Goal: Communication & Community: Answer question/provide support

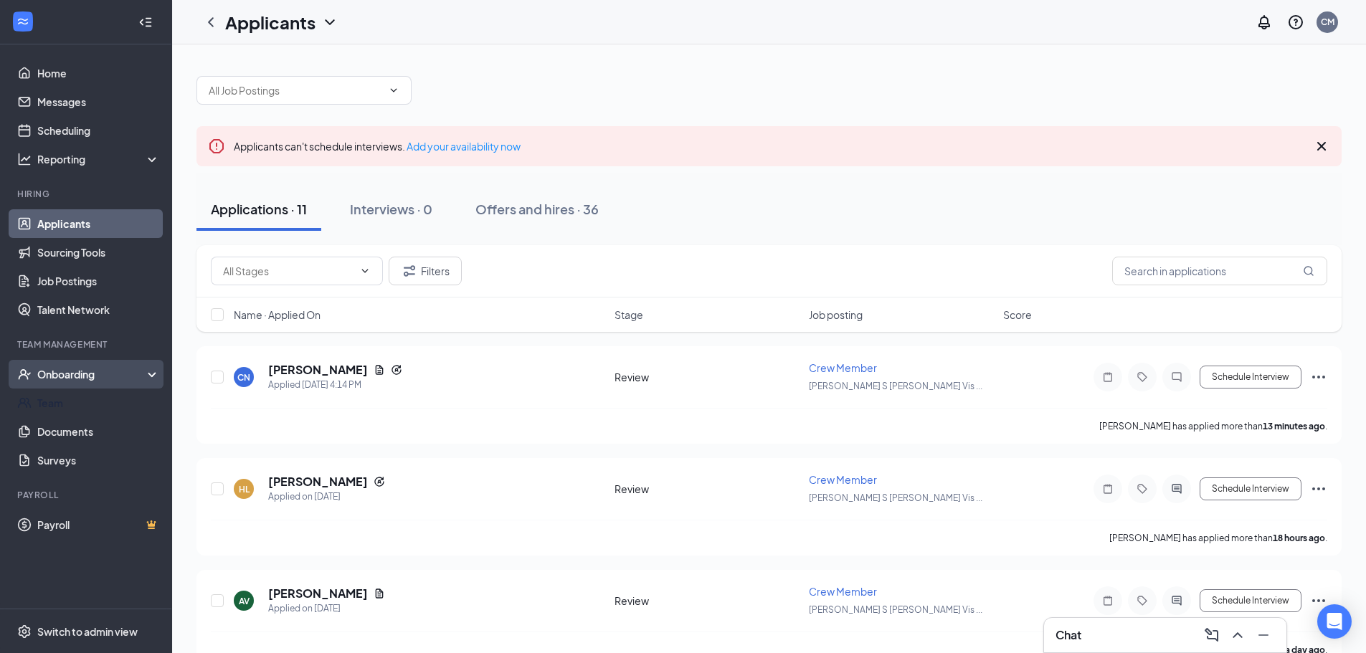
click at [98, 379] on div "Onboarding" at bounding box center [92, 374] width 110 height 14
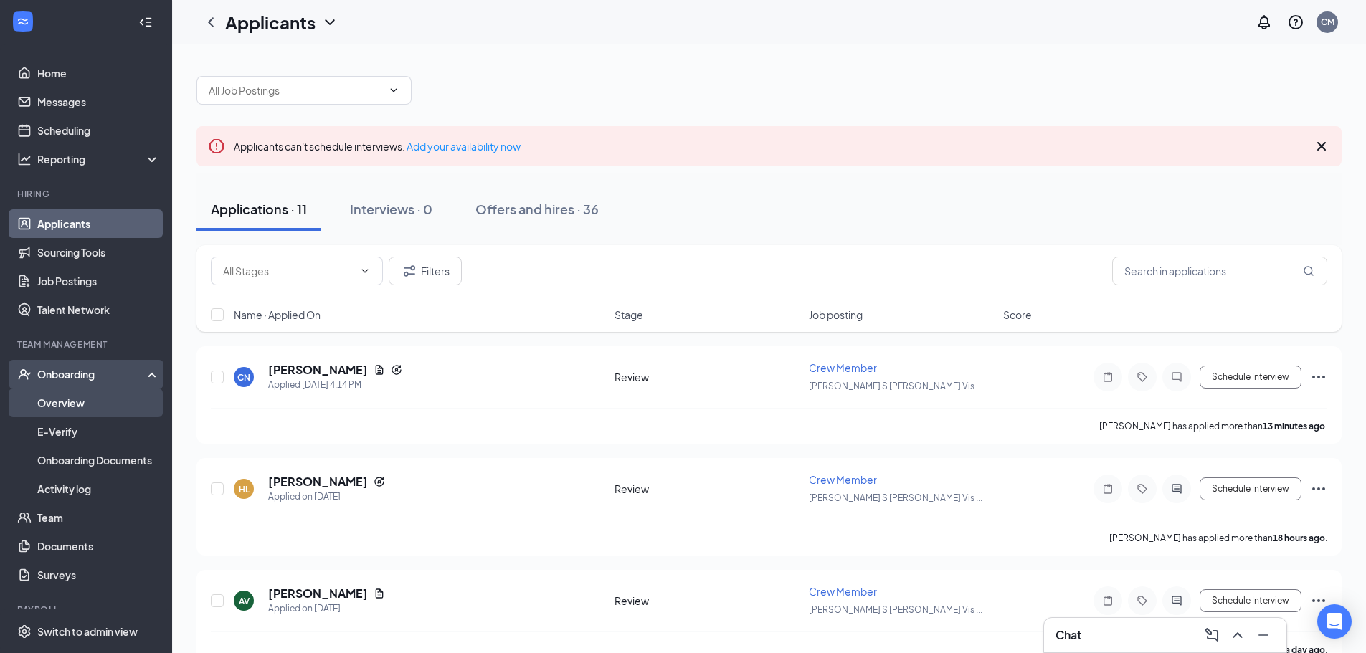
click at [98, 398] on link "Overview" at bounding box center [98, 403] width 123 height 29
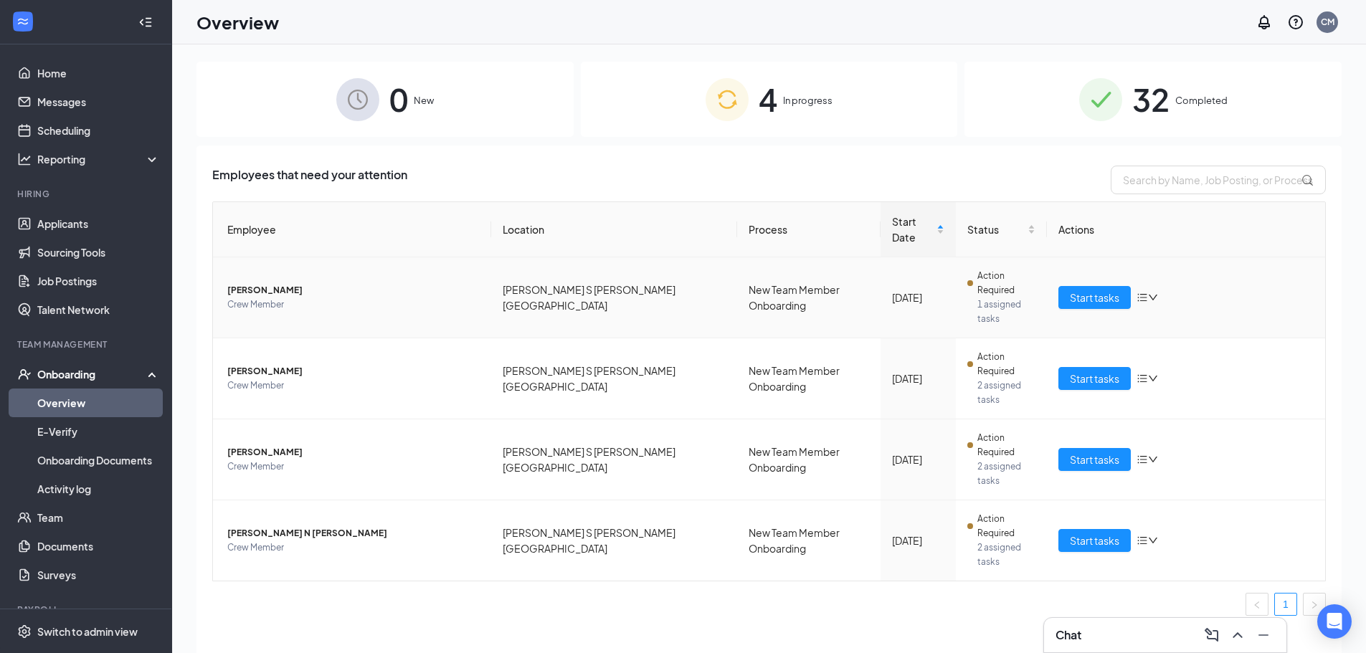
click at [323, 283] on span "[PERSON_NAME]" at bounding box center [353, 290] width 252 height 14
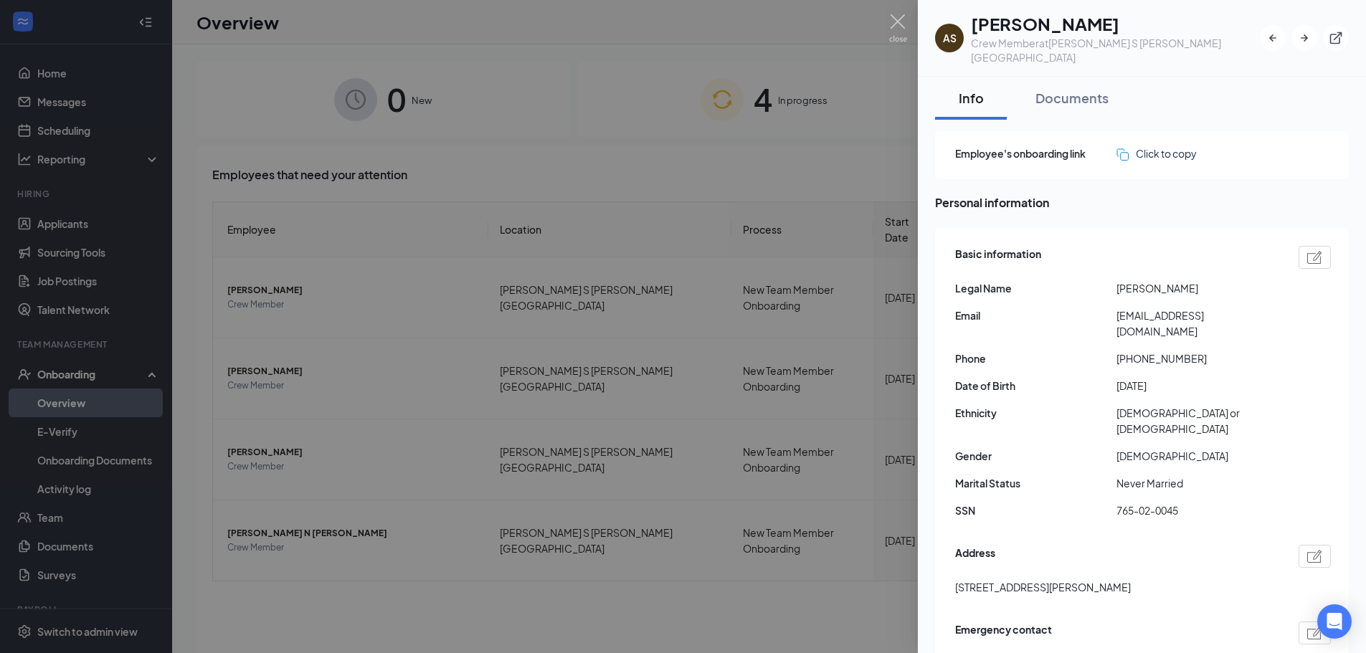
click at [419, 622] on div at bounding box center [683, 326] width 1366 height 653
click at [574, 551] on div at bounding box center [683, 326] width 1366 height 653
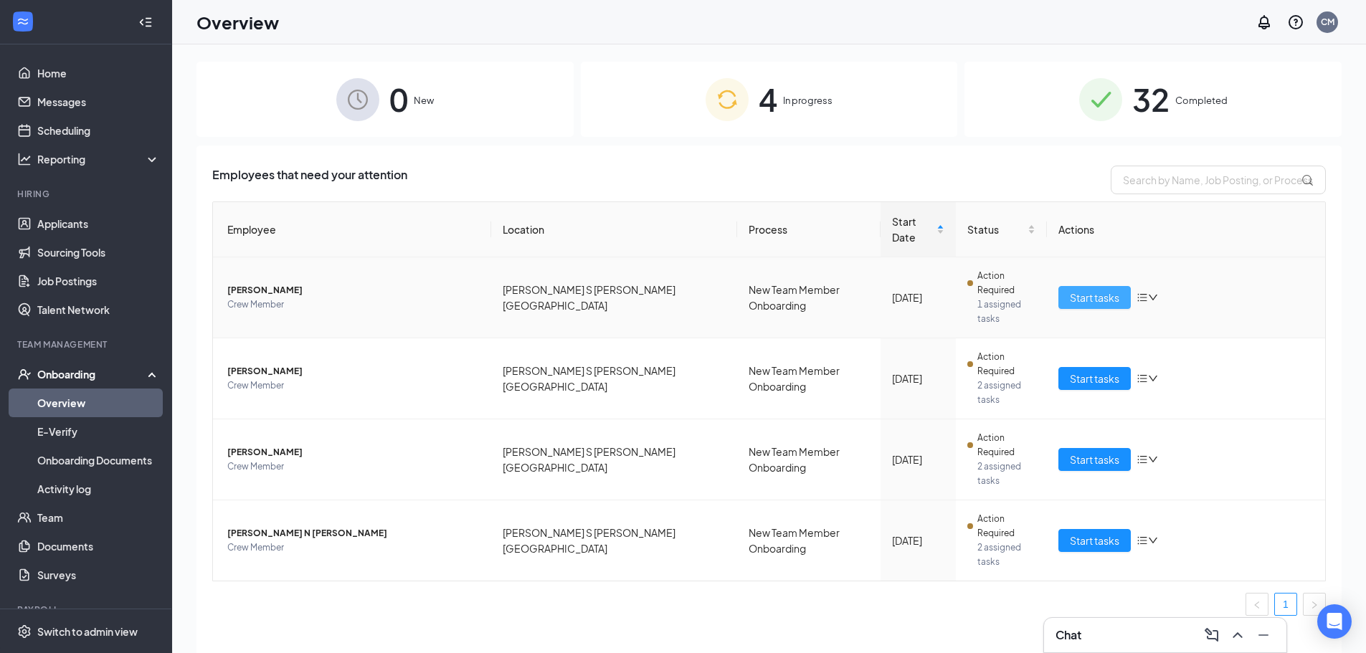
click at [1125, 286] on button "Start tasks" at bounding box center [1094, 297] width 72 height 23
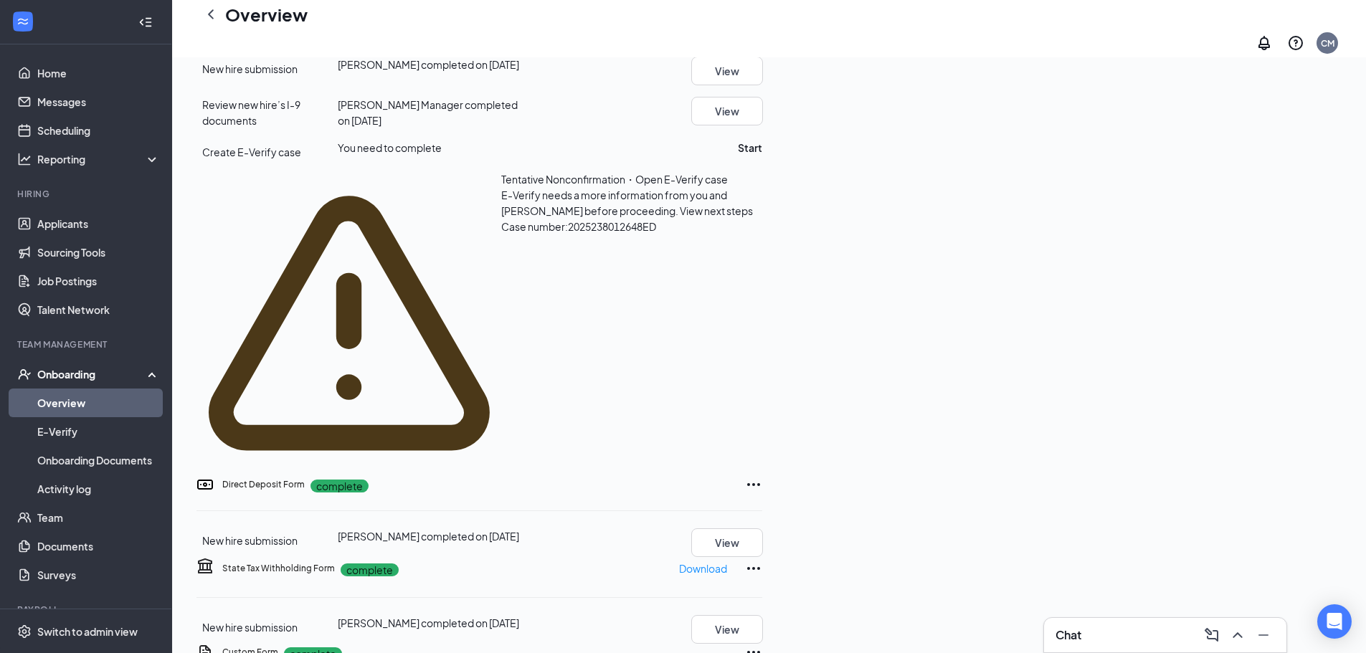
scroll to position [358, 0]
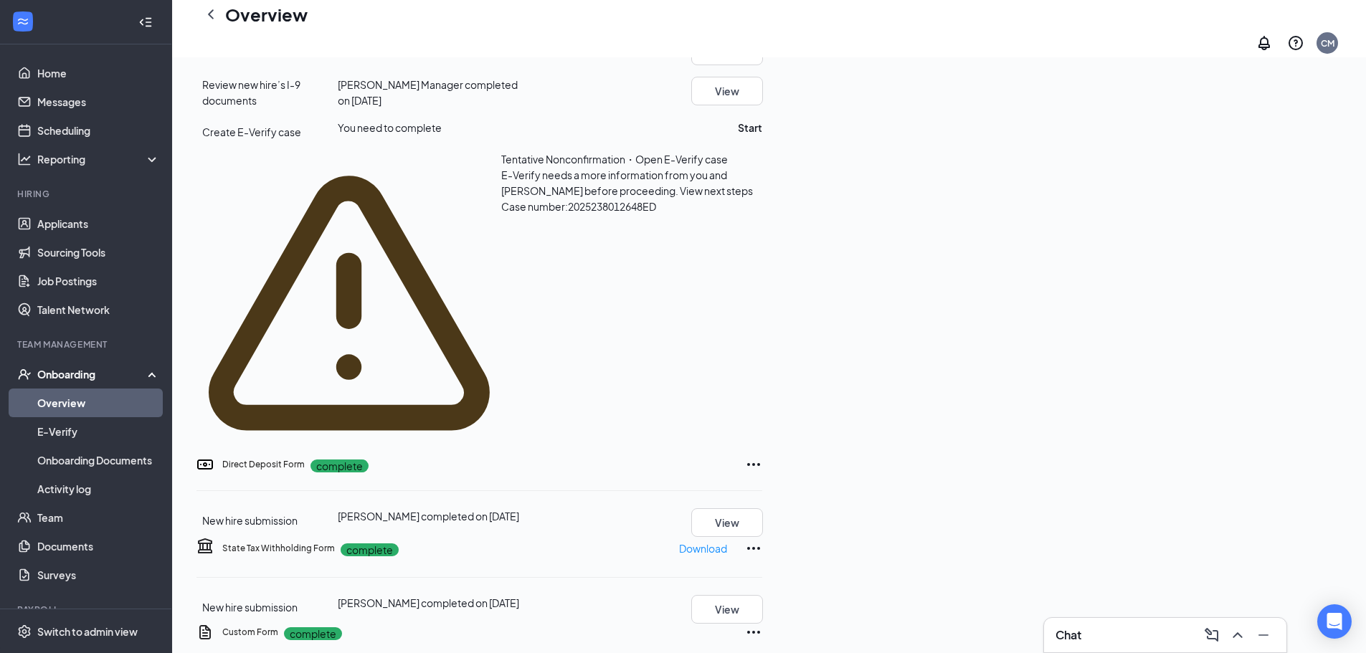
click at [705, 197] on span "View next steps" at bounding box center [716, 190] width 73 height 13
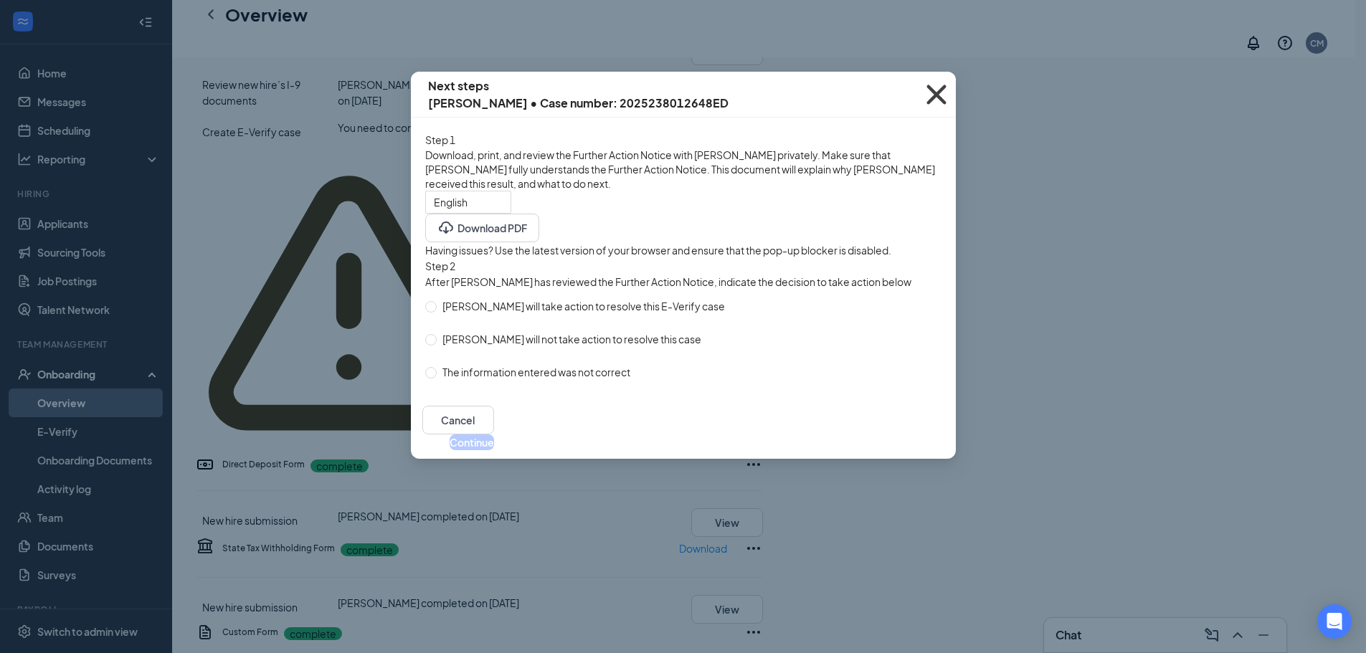
click at [938, 96] on icon "Cross" at bounding box center [936, 94] width 39 height 39
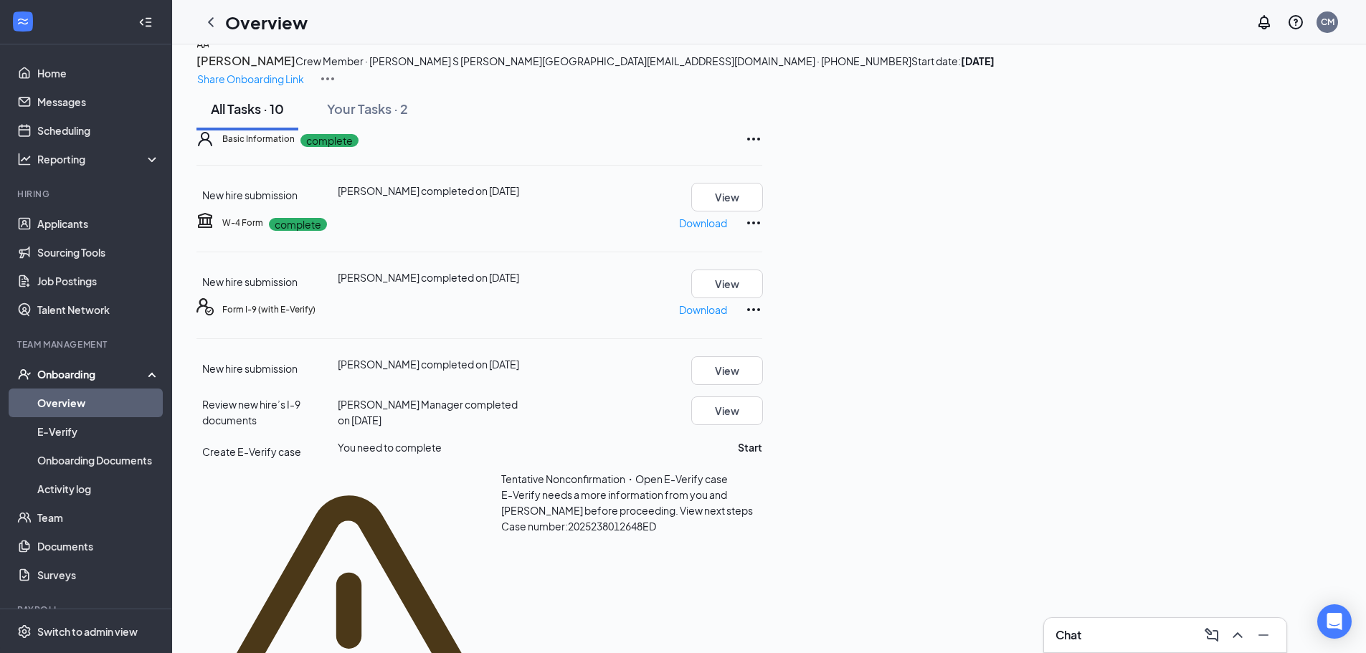
scroll to position [0, 0]
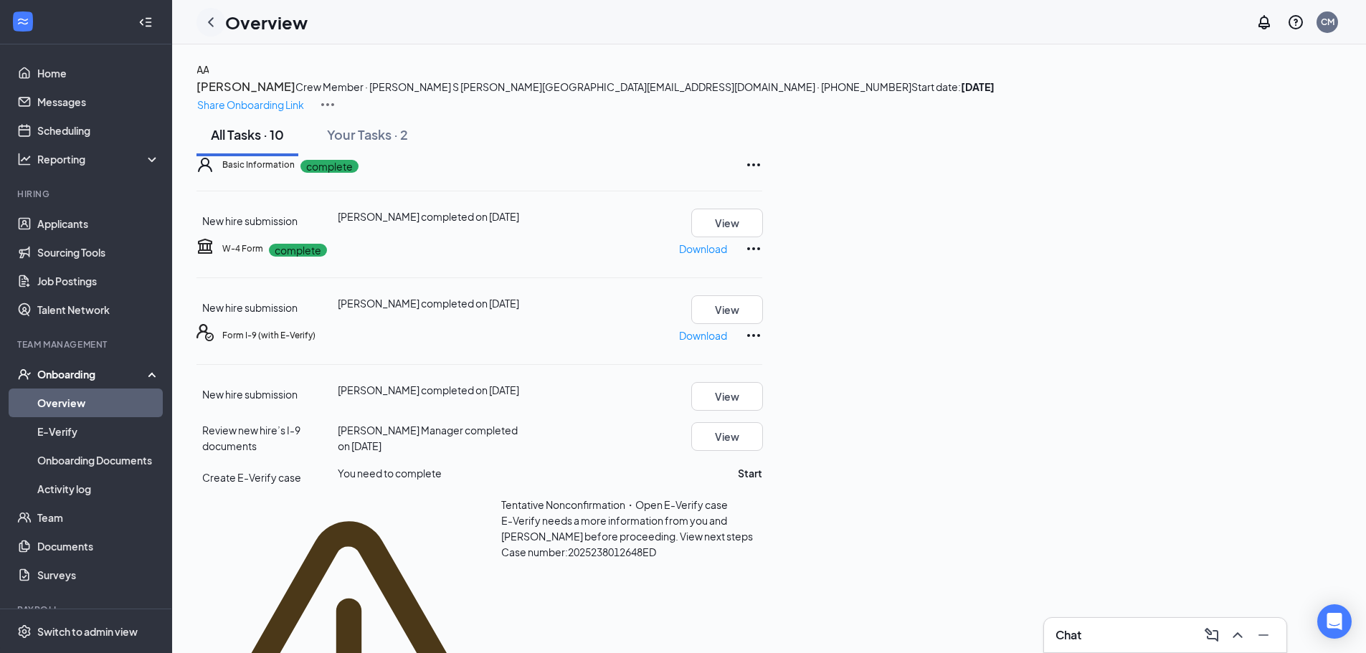
click at [211, 22] on icon "ChevronLeft" at bounding box center [210, 22] width 17 height 17
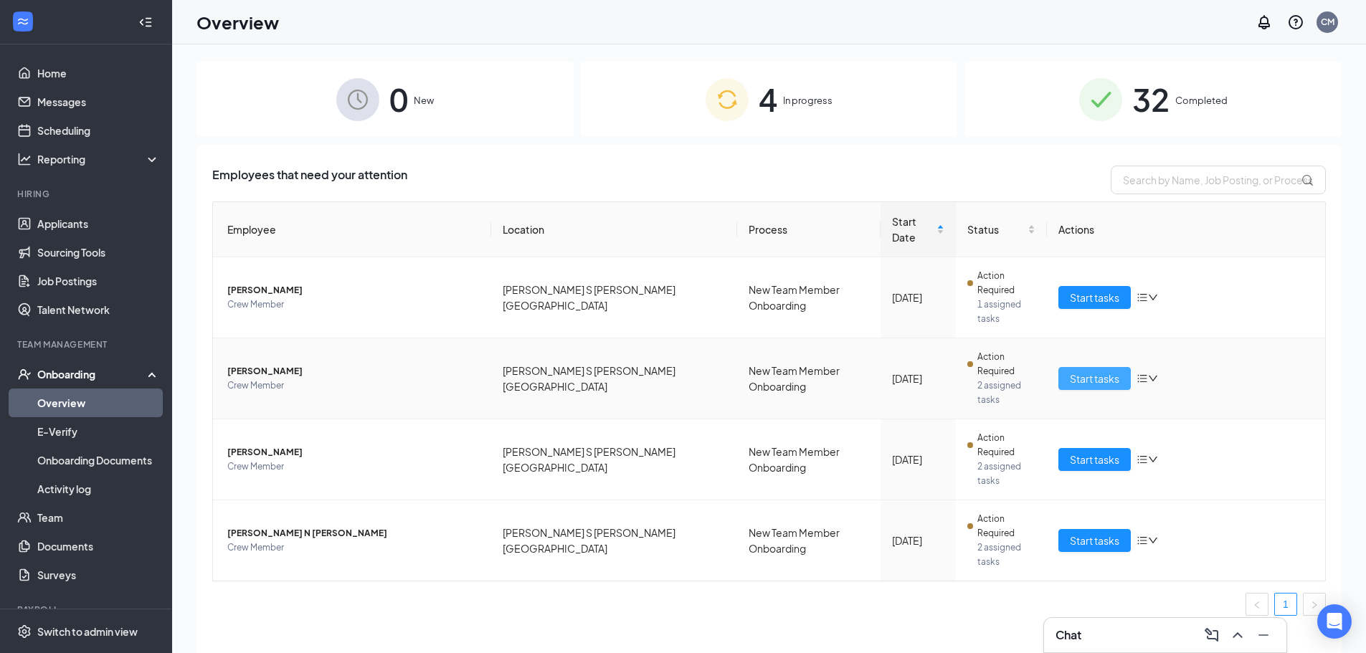
click at [1093, 371] on span "Start tasks" at bounding box center [1094, 379] width 49 height 16
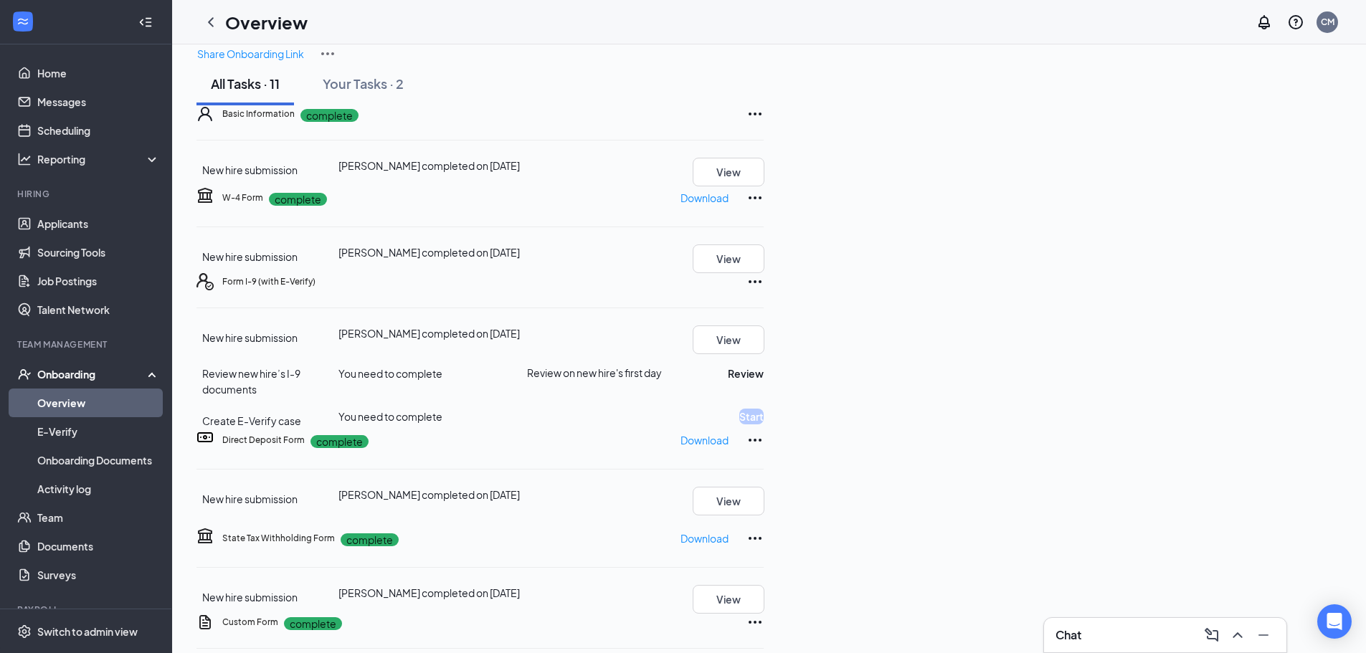
scroll to position [215, 0]
click at [1161, 625] on div "Chat" at bounding box center [1164, 635] width 219 height 23
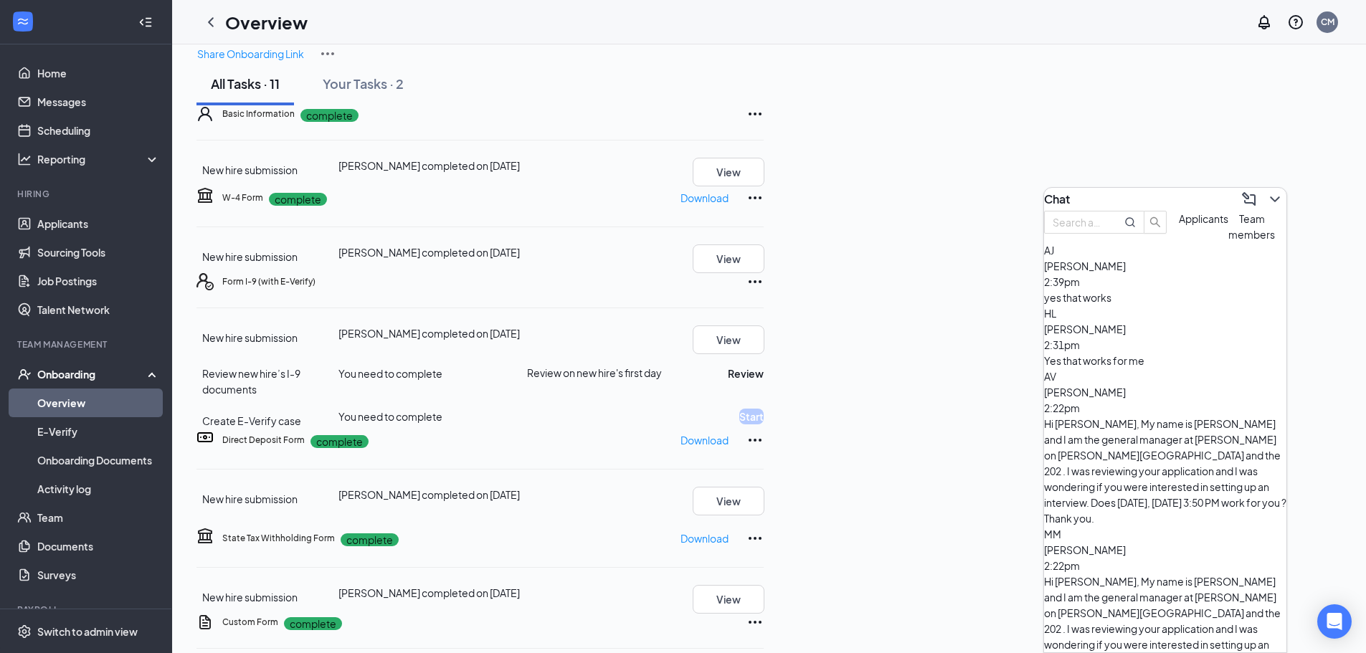
click at [1228, 241] on span "Team members" at bounding box center [1251, 226] width 47 height 29
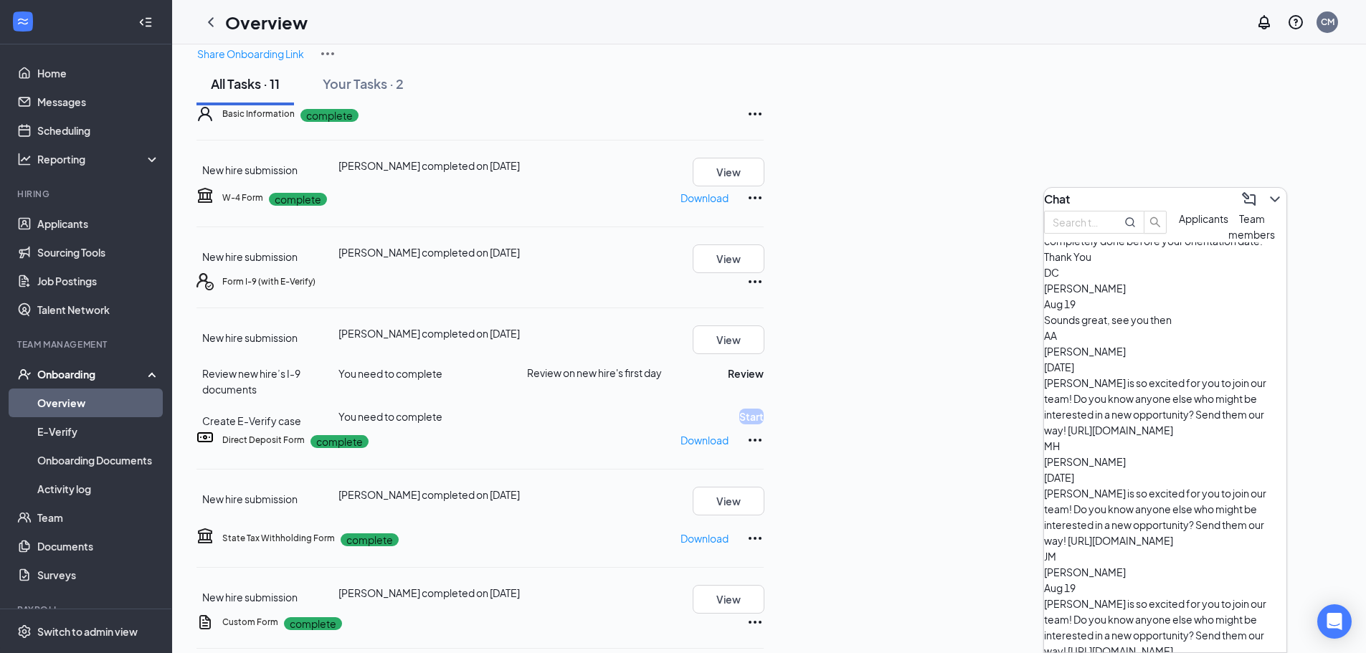
scroll to position [0, 0]
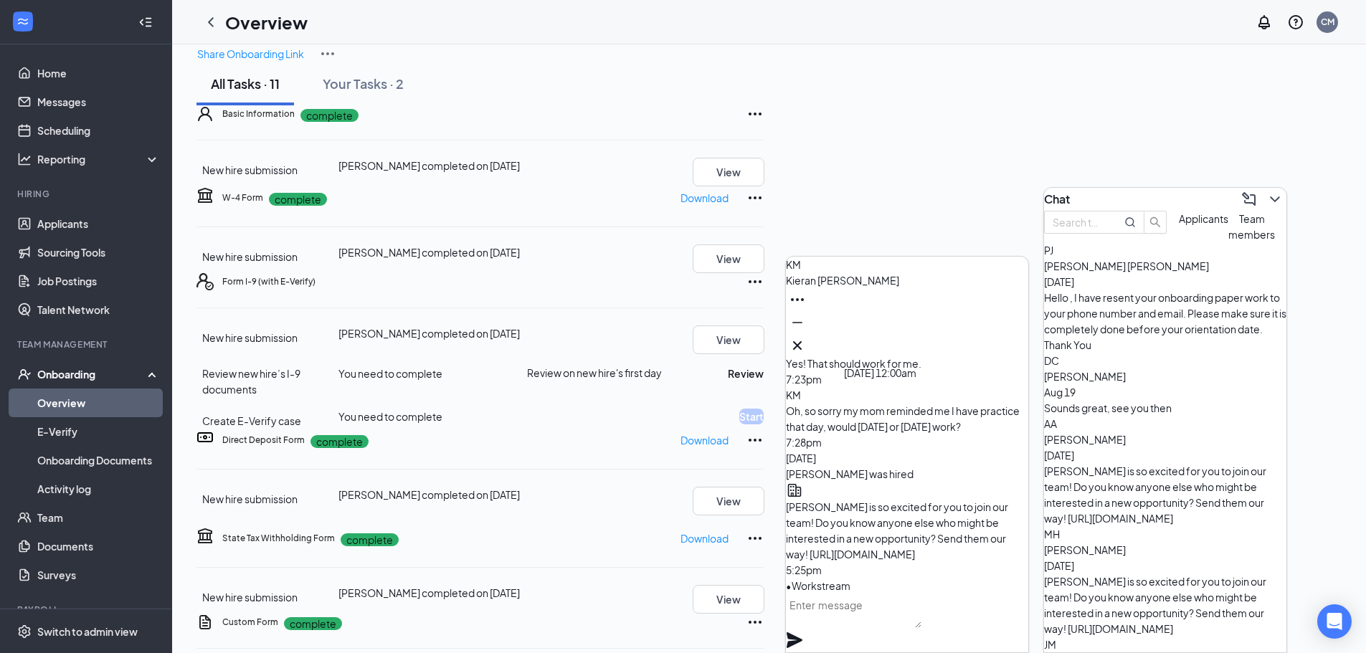
scroll to position [72, 0]
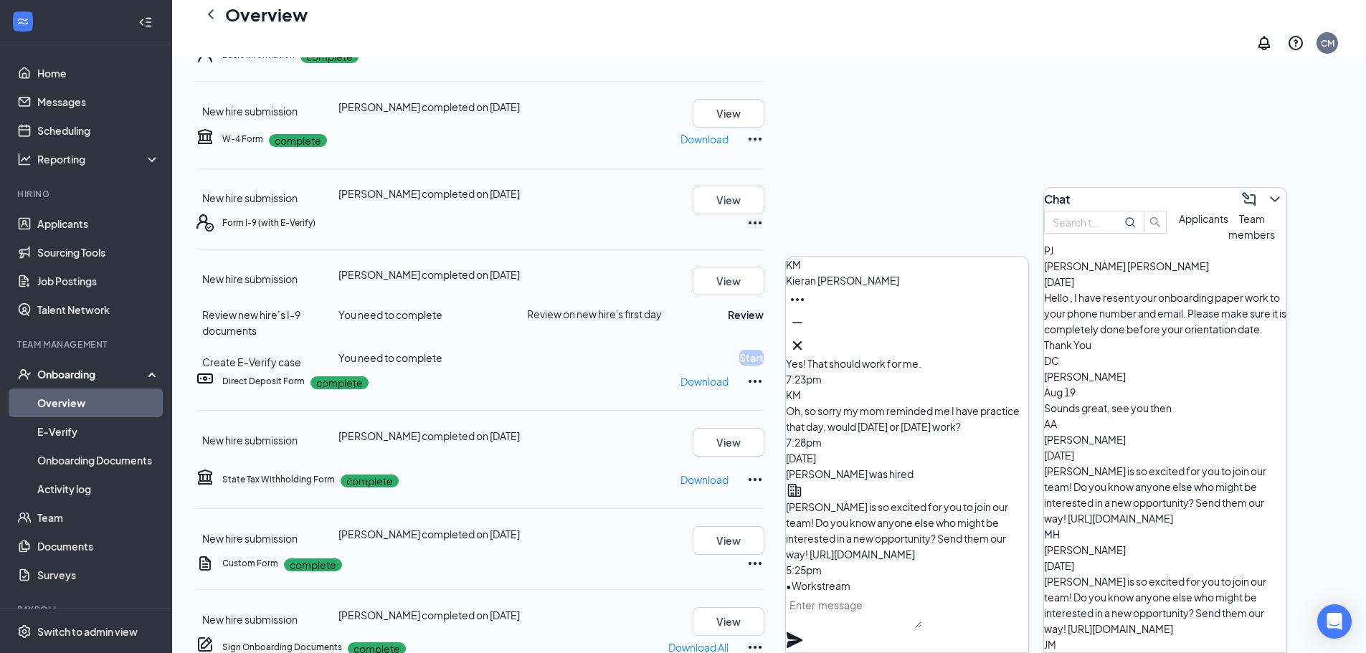
click at [914, 617] on textarea at bounding box center [853, 611] width 135 height 34
type textarea "Hi [PERSON_NAME]"
click at [806, 338] on icon "Cross" at bounding box center [797, 345] width 17 height 17
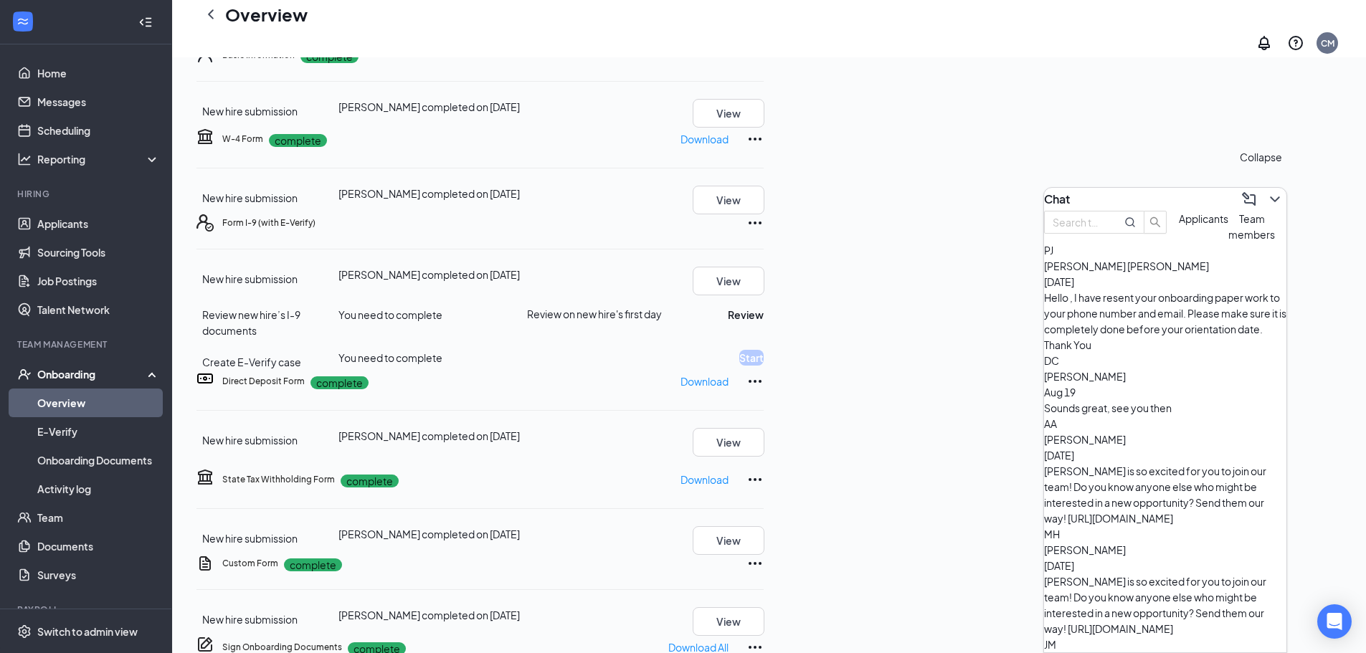
click at [1266, 191] on icon "ChevronDown" at bounding box center [1274, 199] width 17 height 17
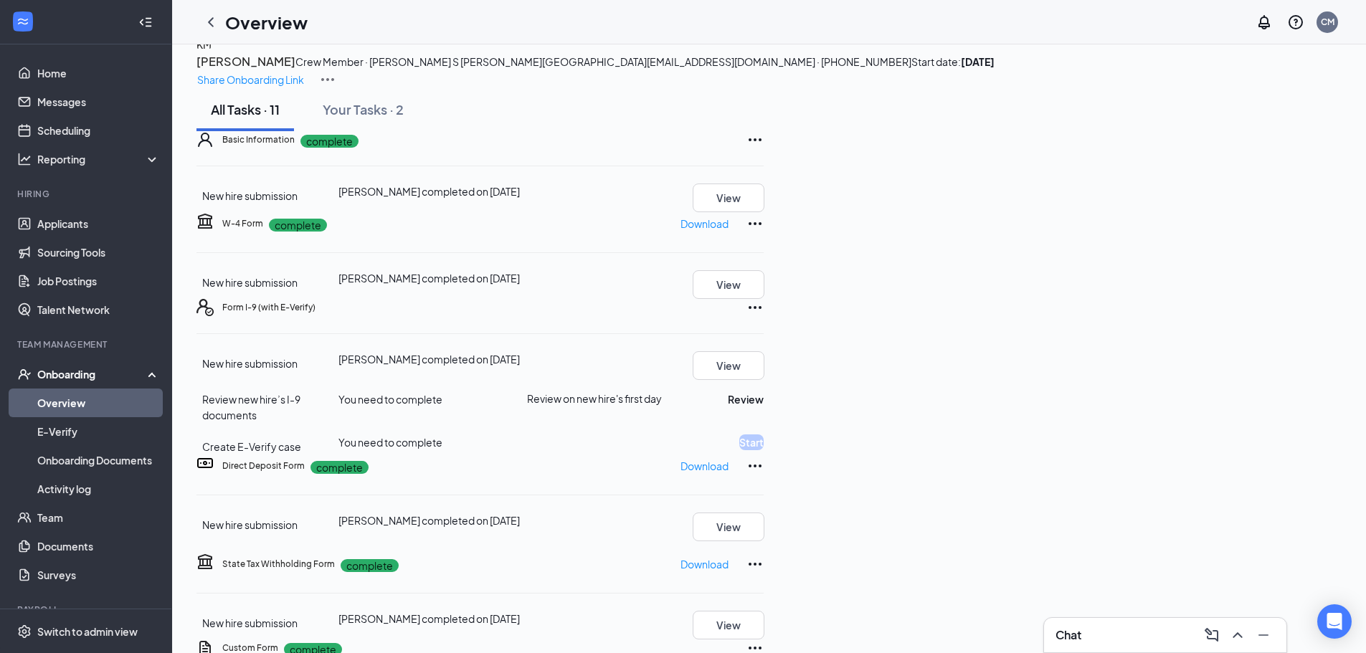
scroll to position [0, 0]
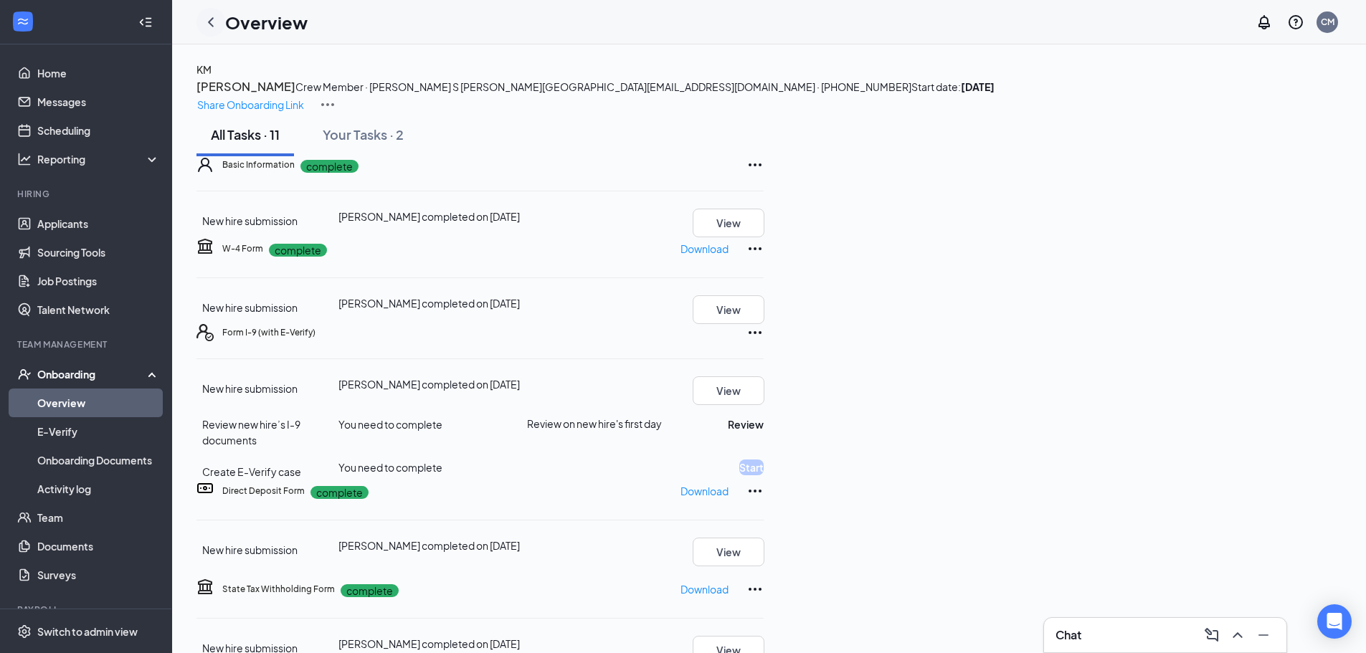
click at [220, 22] on div at bounding box center [210, 22] width 29 height 29
click at [211, 23] on icon "ChevronLeft" at bounding box center [210, 22] width 17 height 17
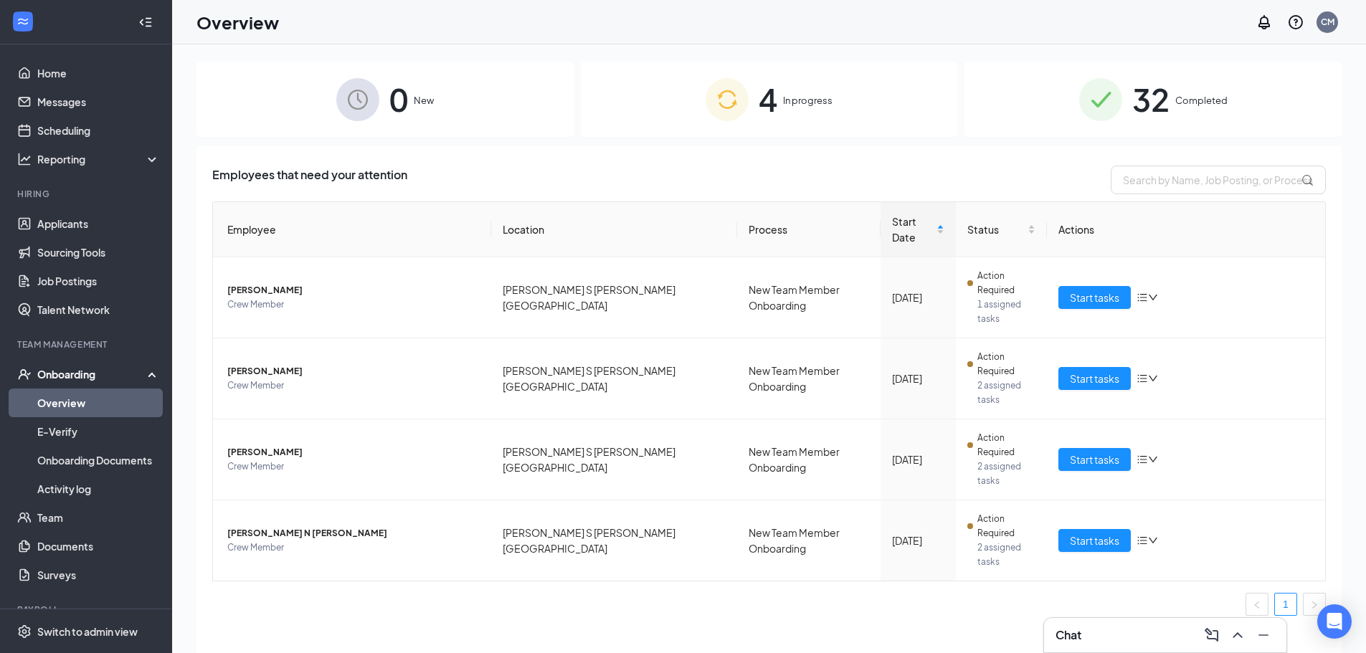
click at [961, 524] on div "Employees that need your attention Employee Location Process Start Date Status …" at bounding box center [768, 417] width 1145 height 543
click at [1109, 629] on div "Chat" at bounding box center [1164, 635] width 219 height 23
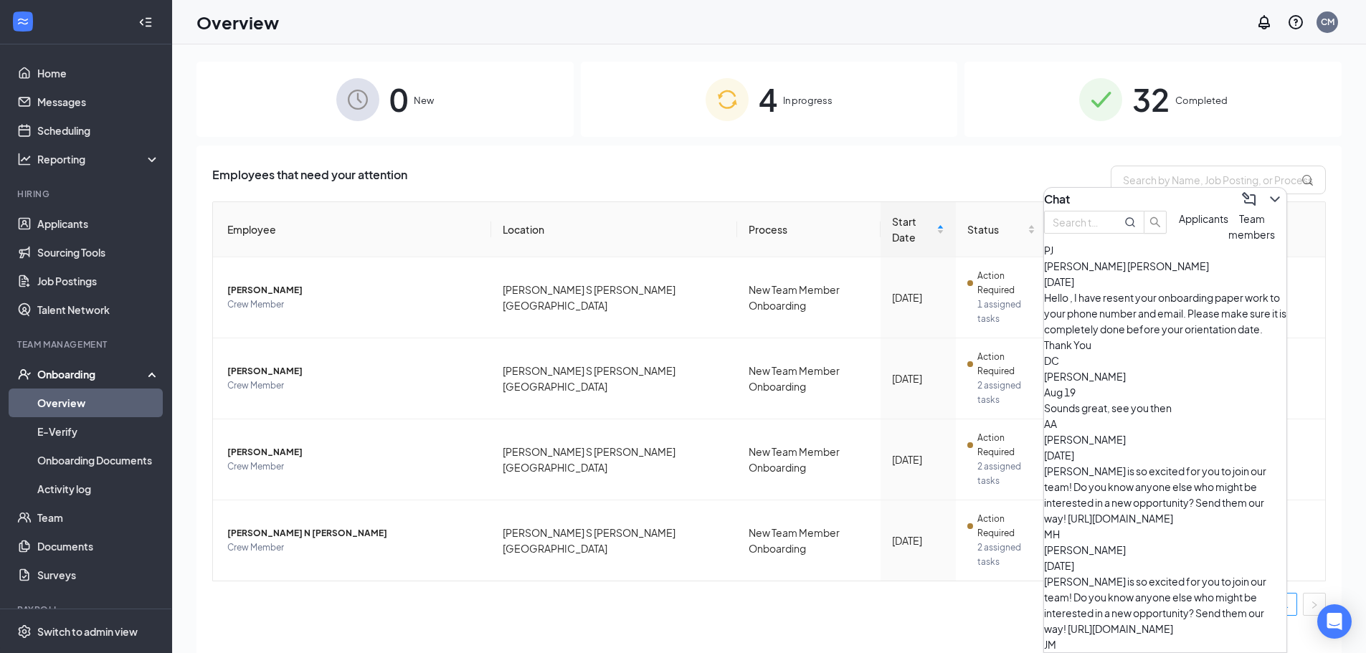
click at [1179, 225] on span "Applicants" at bounding box center [1203, 218] width 49 height 13
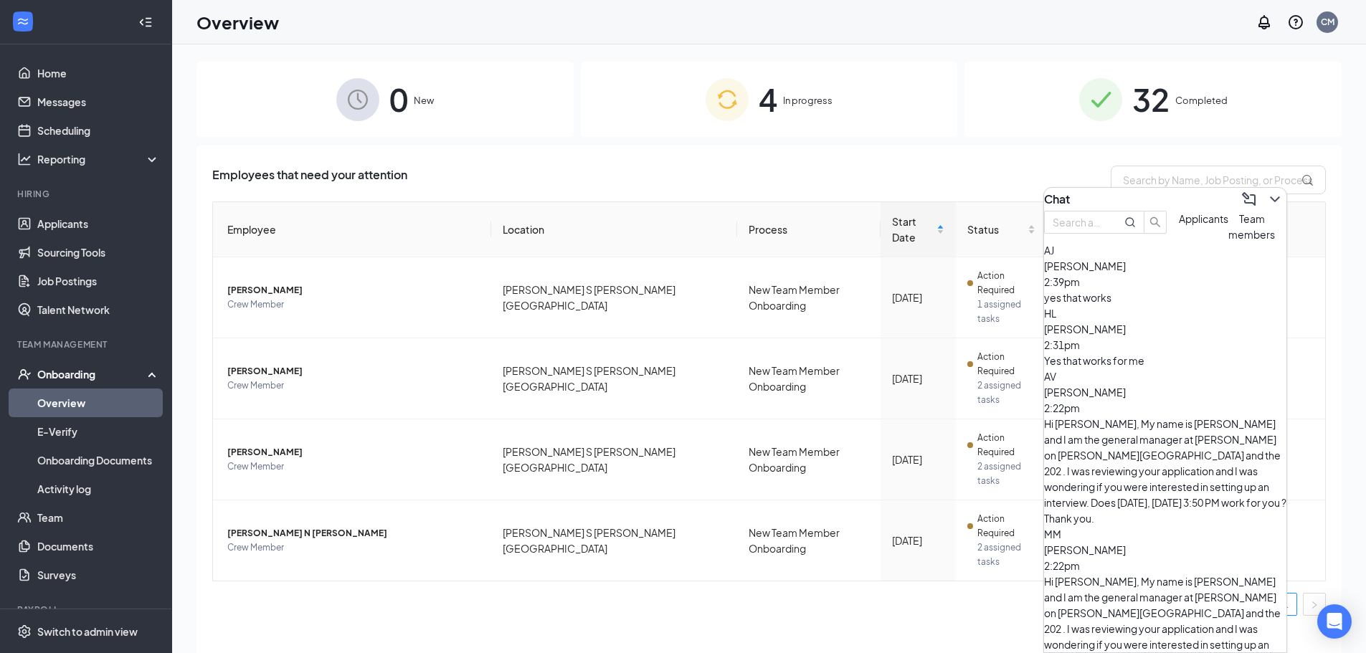
click at [1228, 242] on button "Team members" at bounding box center [1251, 227] width 47 height 32
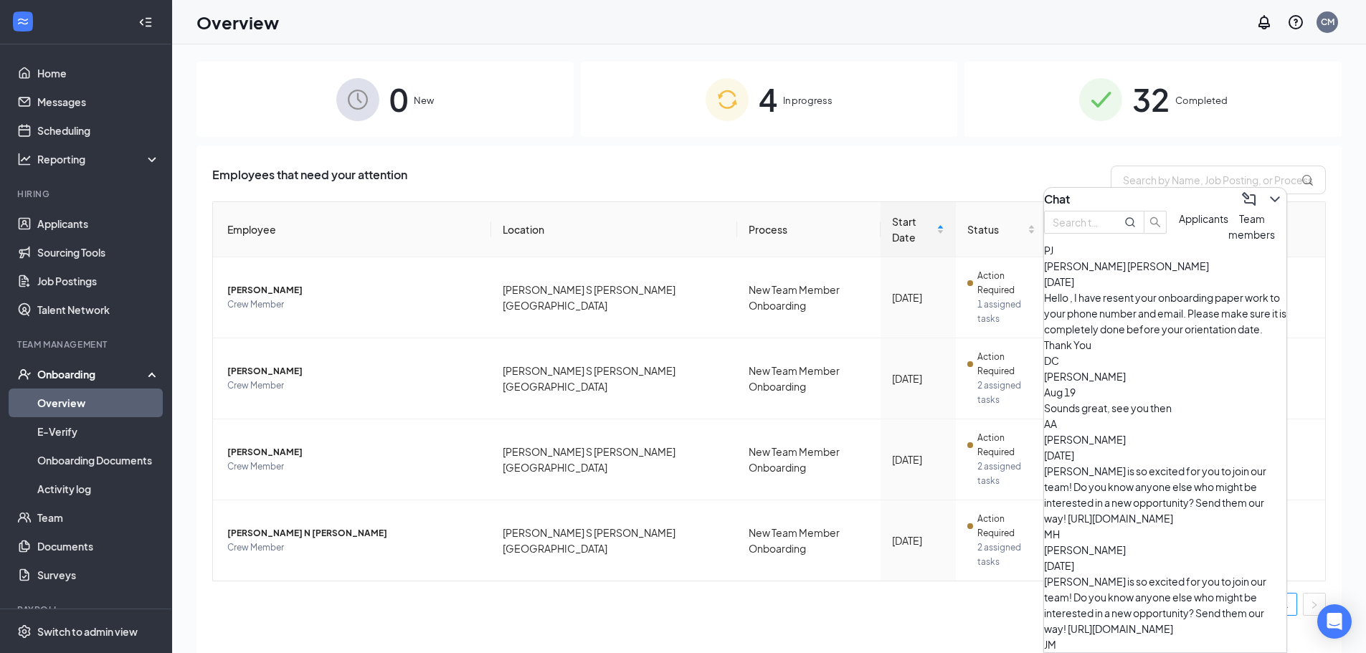
click at [1166, 323] on div "Hello , I have resent your onboarding paper work to your phone number and email…" at bounding box center [1165, 321] width 242 height 63
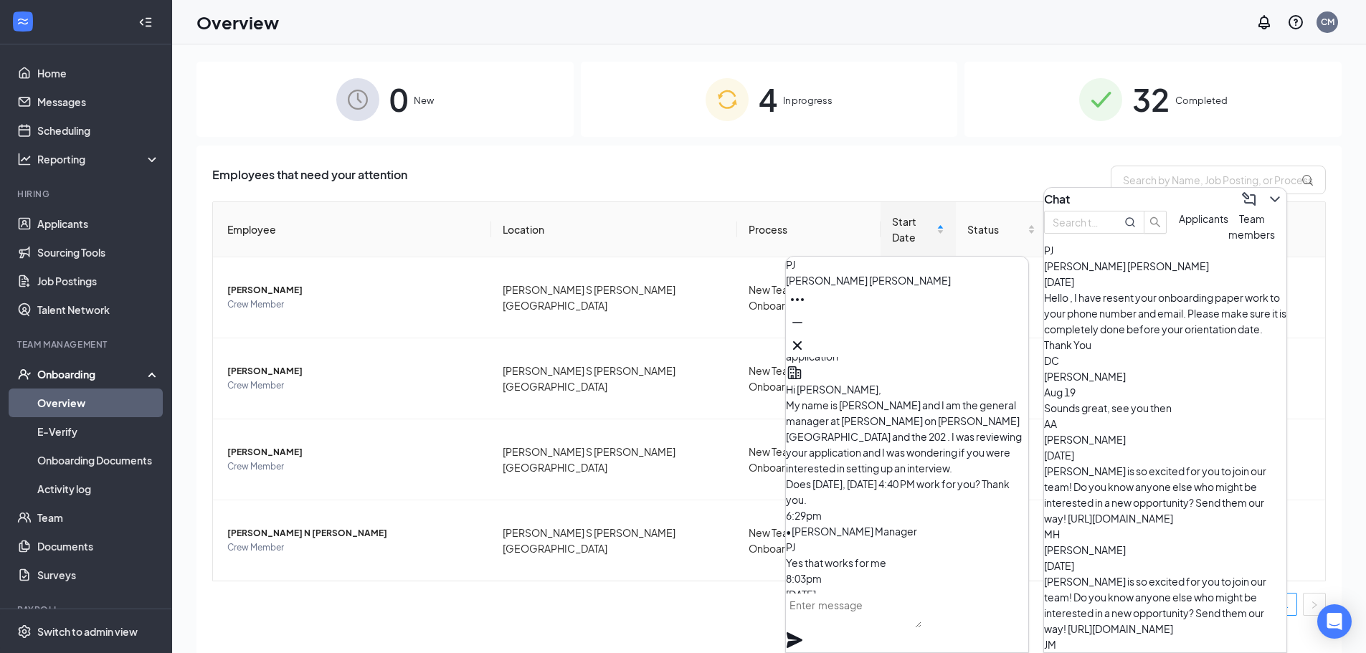
scroll to position [-645, 0]
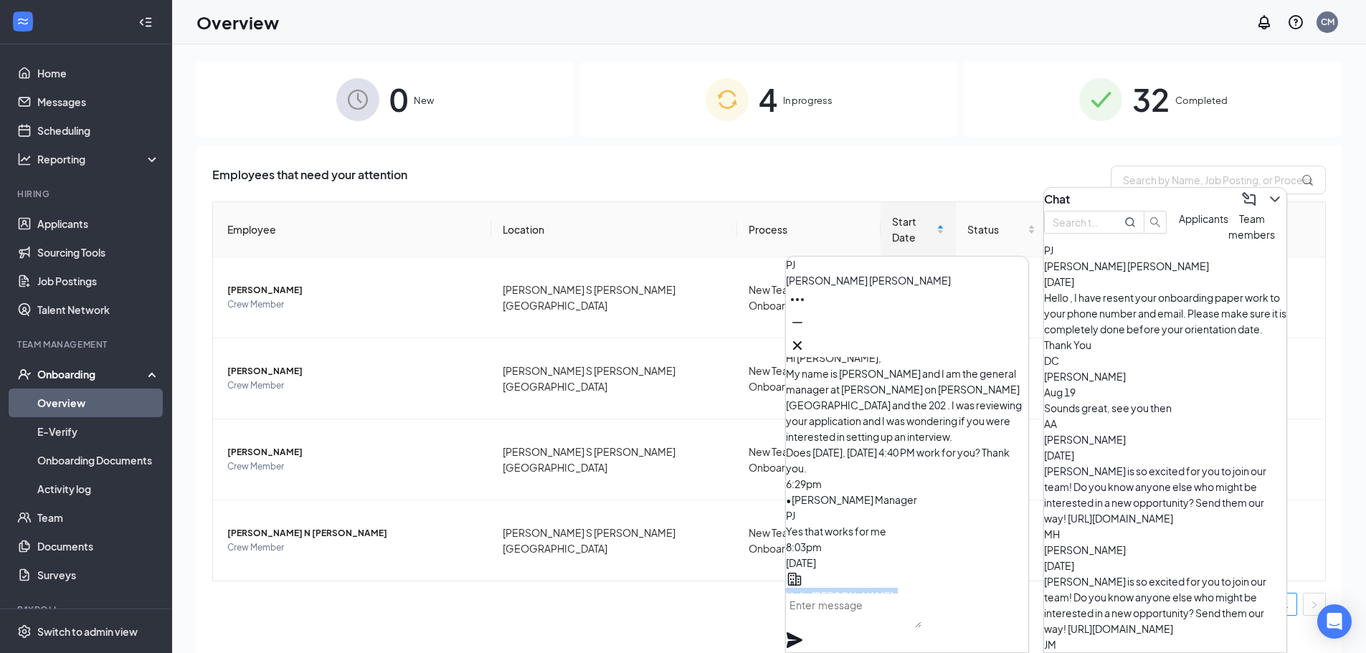
drag, startPoint x: 900, startPoint y: 528, endPoint x: 824, endPoint y: 387, distance: 160.4
click at [824, 588] on div "Hello [PERSON_NAME], We would like to offer you a position here at [GEOGRAPHIC_…" at bounding box center [907, 643] width 242 height 110
copy span "Hello [PERSON_NAME], We would like to offer you a position here at [GEOGRAPHIC_…"
click at [806, 343] on icon "Cross" at bounding box center [797, 345] width 17 height 17
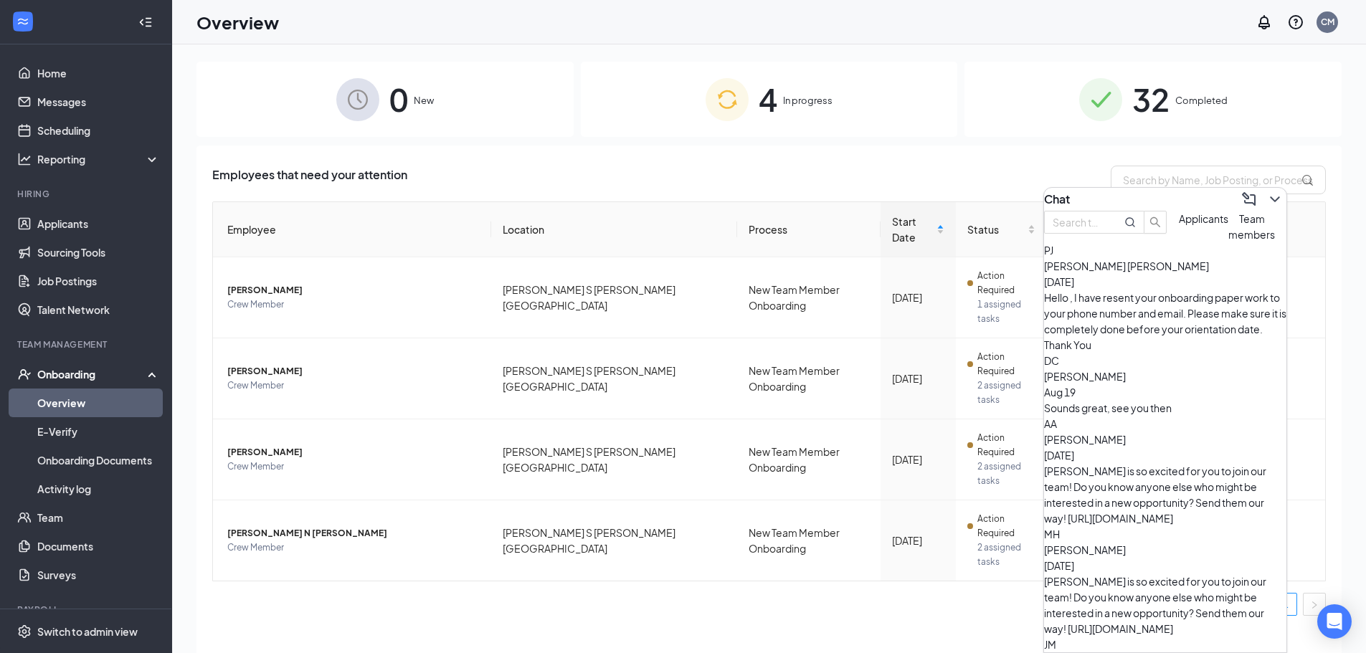
click at [1205, 290] on div "[PERSON_NAME] [PERSON_NAME] [DATE]" at bounding box center [1165, 274] width 242 height 32
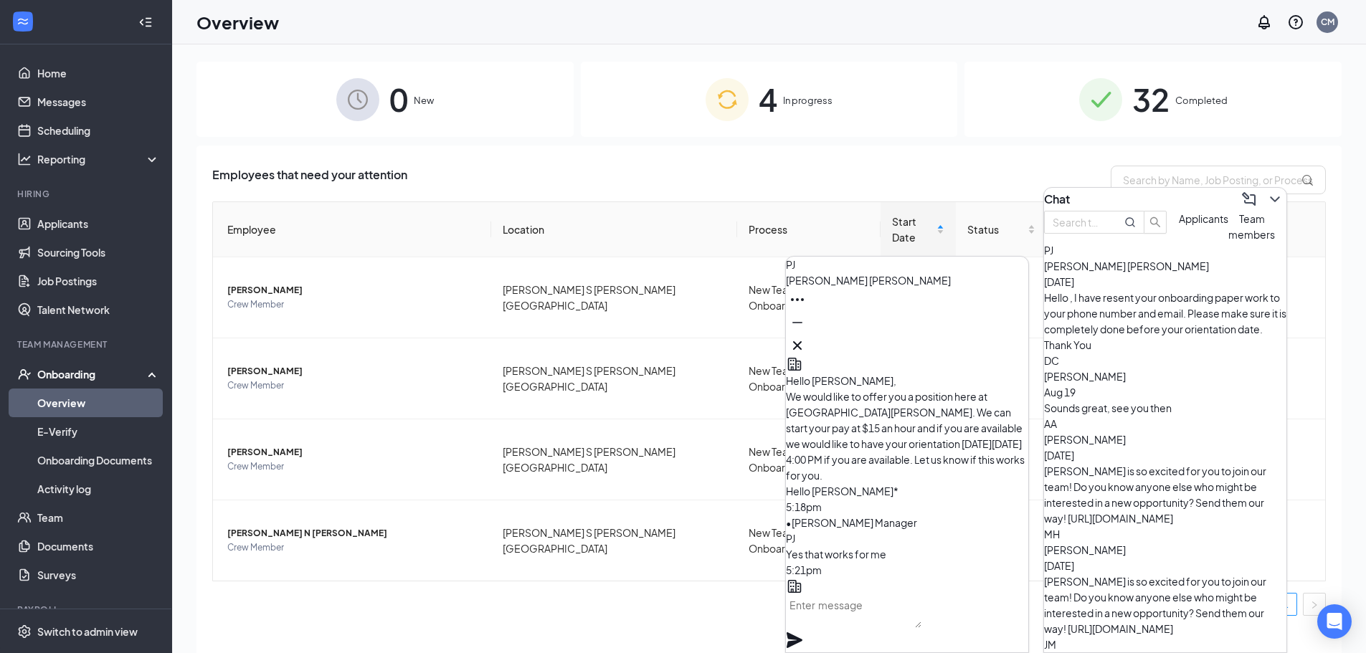
scroll to position [-502, 0]
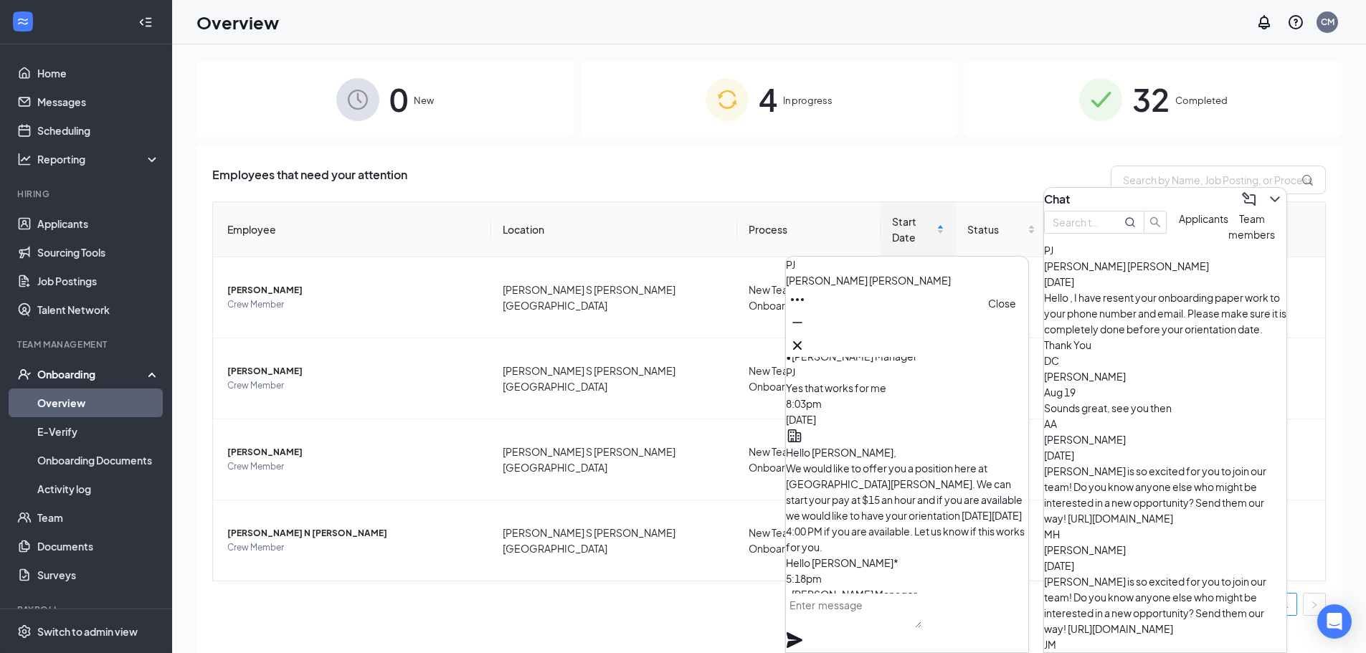
click at [809, 339] on button at bounding box center [797, 345] width 23 height 23
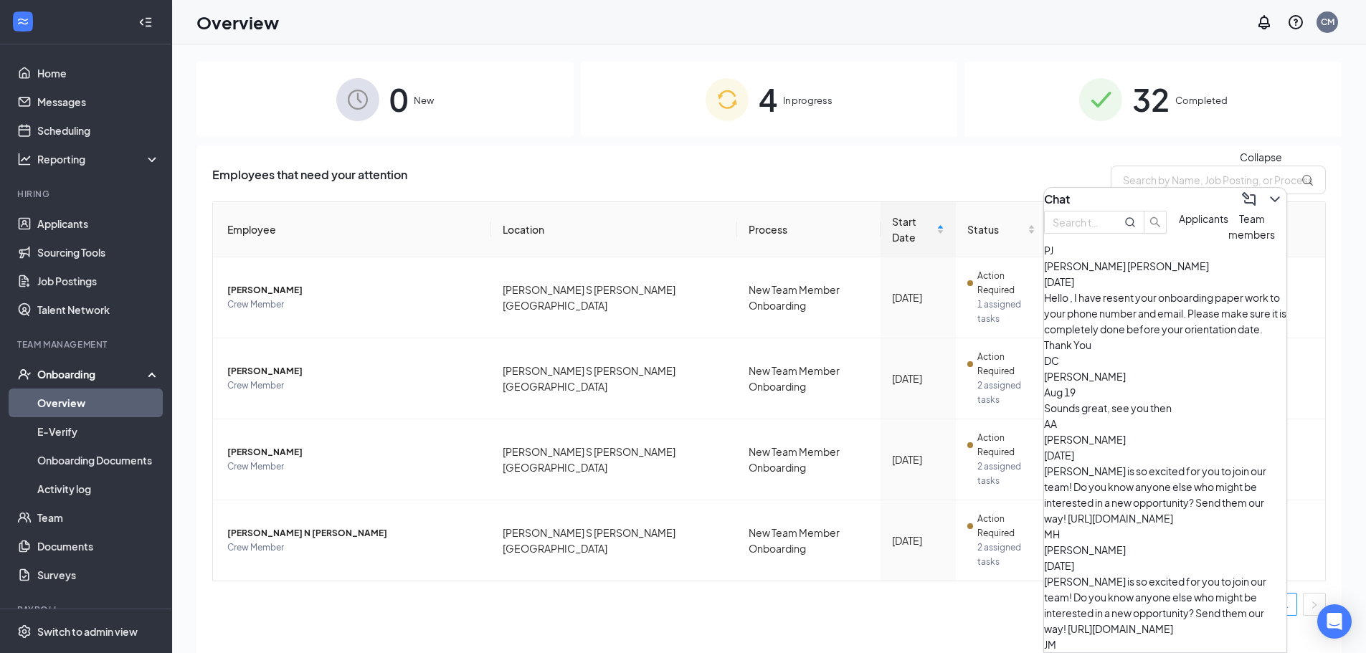
click at [1271, 193] on icon "ChevronDown" at bounding box center [1274, 199] width 17 height 17
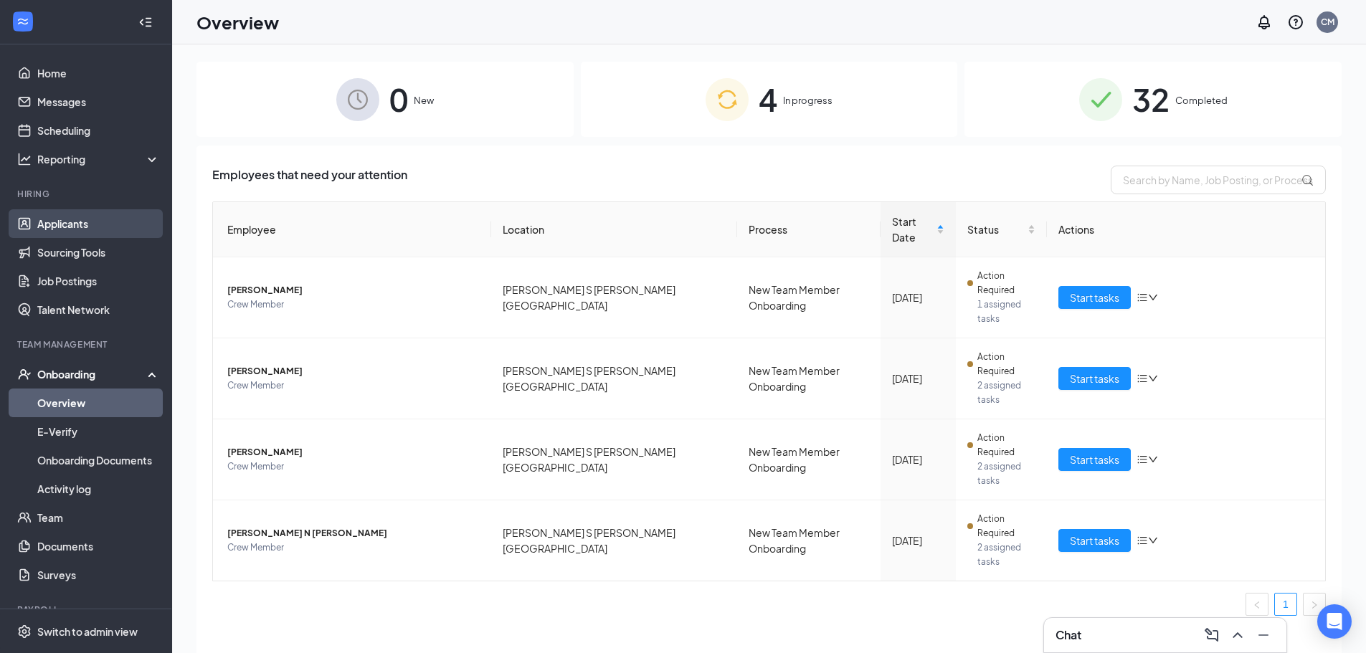
click at [101, 224] on link "Applicants" at bounding box center [98, 223] width 123 height 29
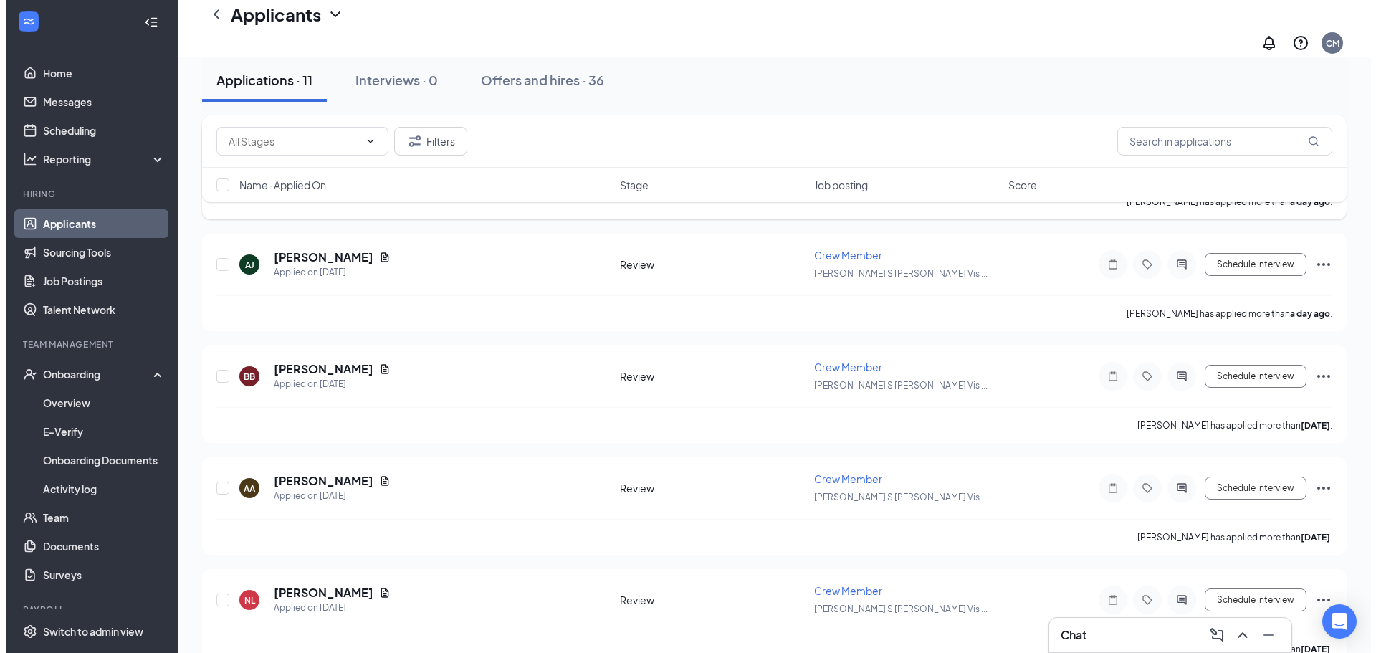
scroll to position [574, 0]
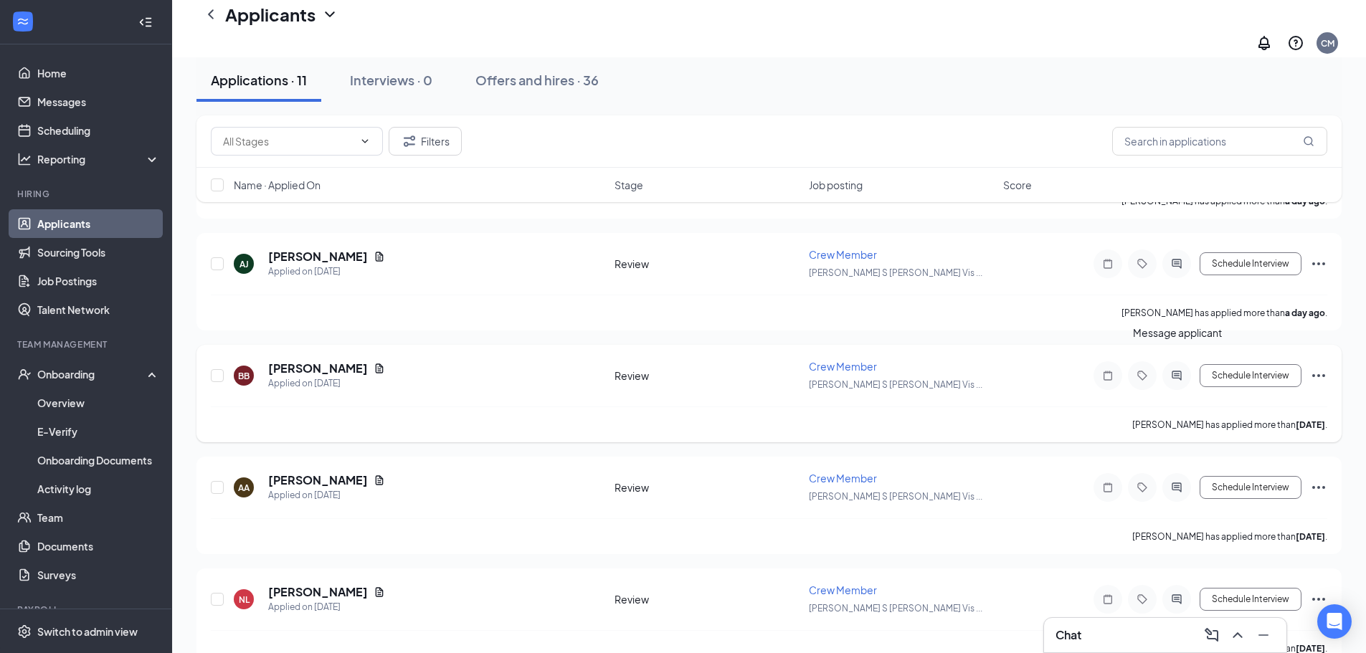
click at [1177, 370] on icon "ActiveChat" at bounding box center [1176, 375] width 17 height 11
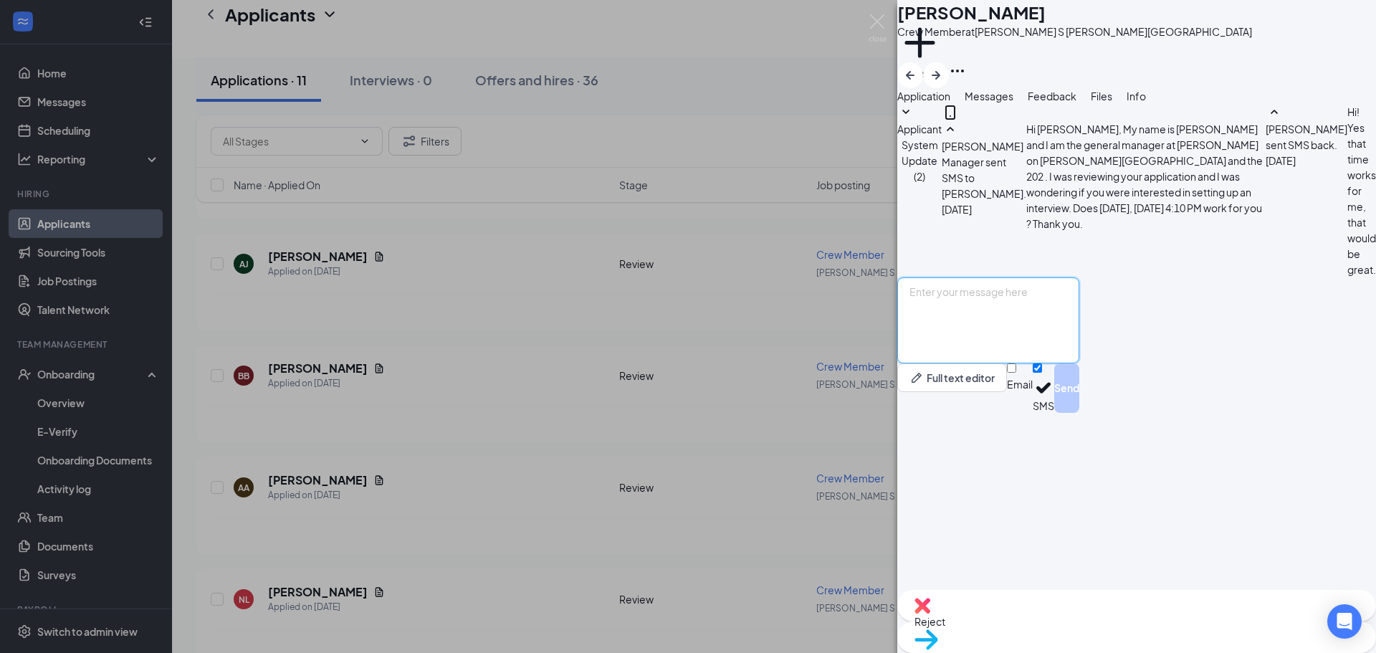
click at [1009, 363] on textarea at bounding box center [989, 320] width 182 height 86
paste textarea "Hello [PERSON_NAME], We would like to offer you a position here at [GEOGRAPHIC_…"
drag, startPoint x: 971, startPoint y: 476, endPoint x: 1009, endPoint y: 482, distance: 38.4
click at [1009, 363] on textarea "Hello [PERSON_NAME], We would like to offer you a position here at [GEOGRAPHIC_…" at bounding box center [989, 320] width 182 height 86
drag, startPoint x: 1192, startPoint y: 493, endPoint x: 999, endPoint y: 518, distance: 194.4
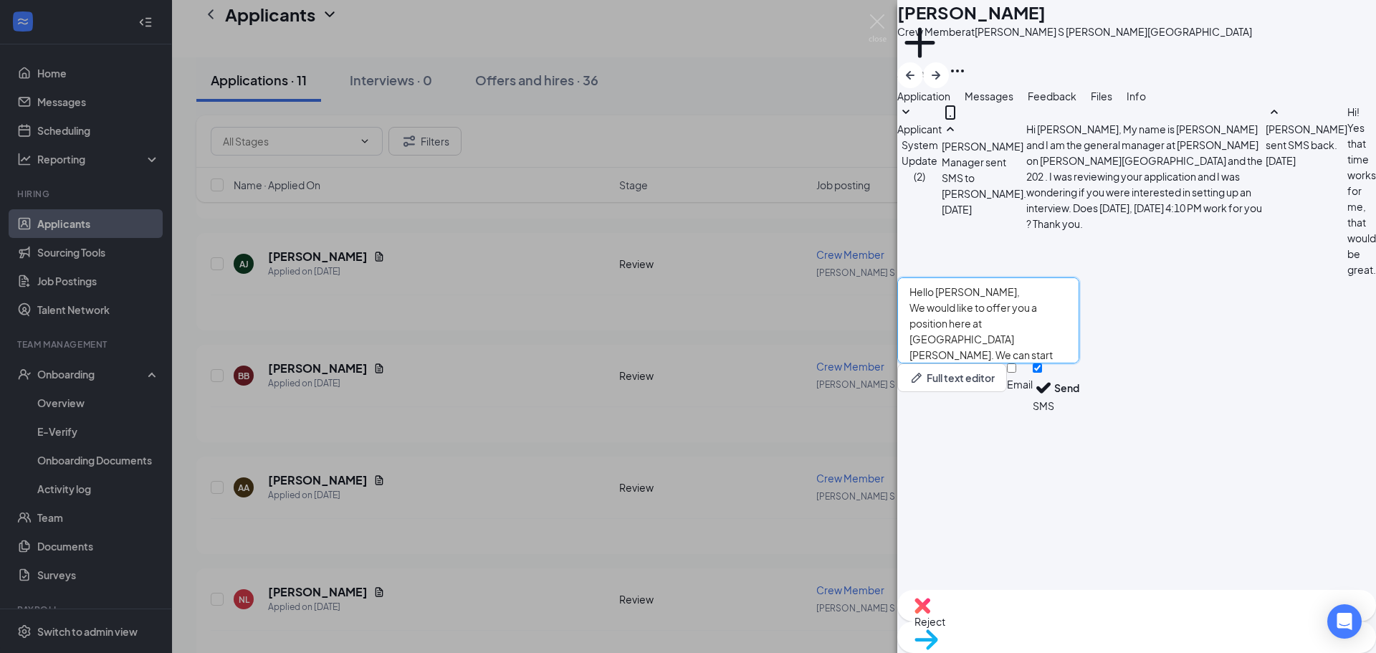
click at [999, 363] on textarea "Hello [PERSON_NAME], We would like to offer you a position here at [GEOGRAPHIC_…" at bounding box center [989, 320] width 182 height 86
type textarea "Hello [PERSON_NAME], We would like to offer you a position here at [GEOGRAPHIC_…"
click at [1080, 413] on button "Send" at bounding box center [1067, 387] width 25 height 49
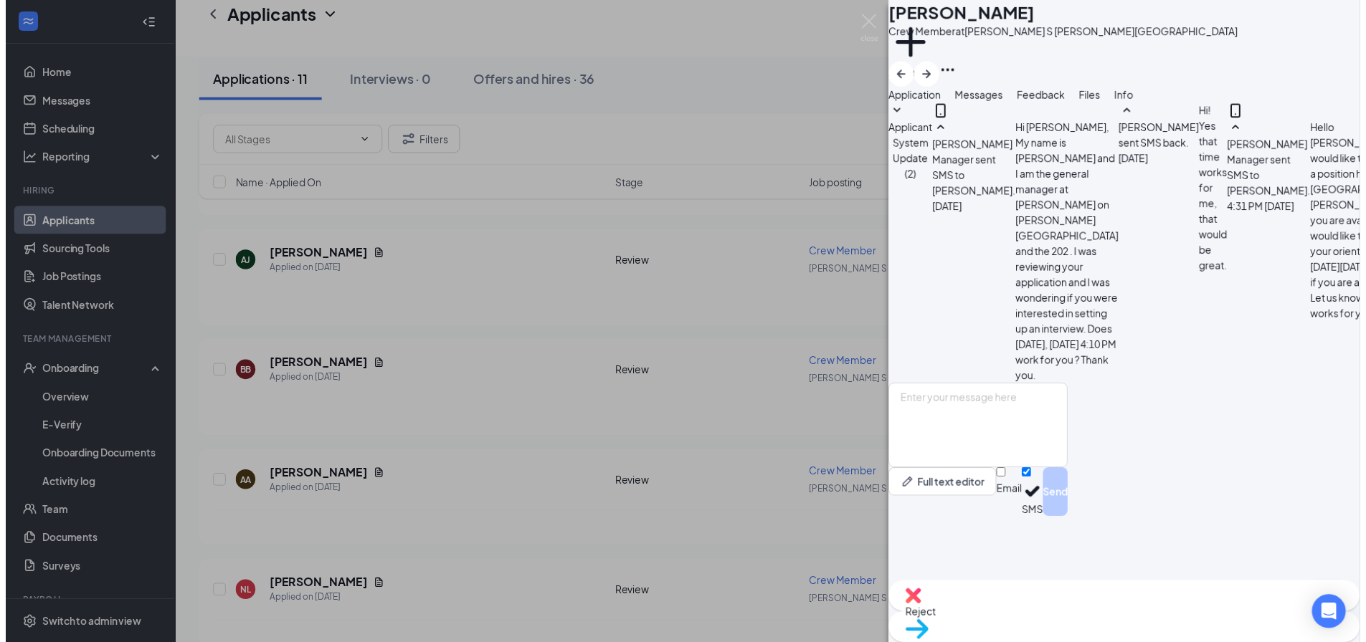
scroll to position [153, 0]
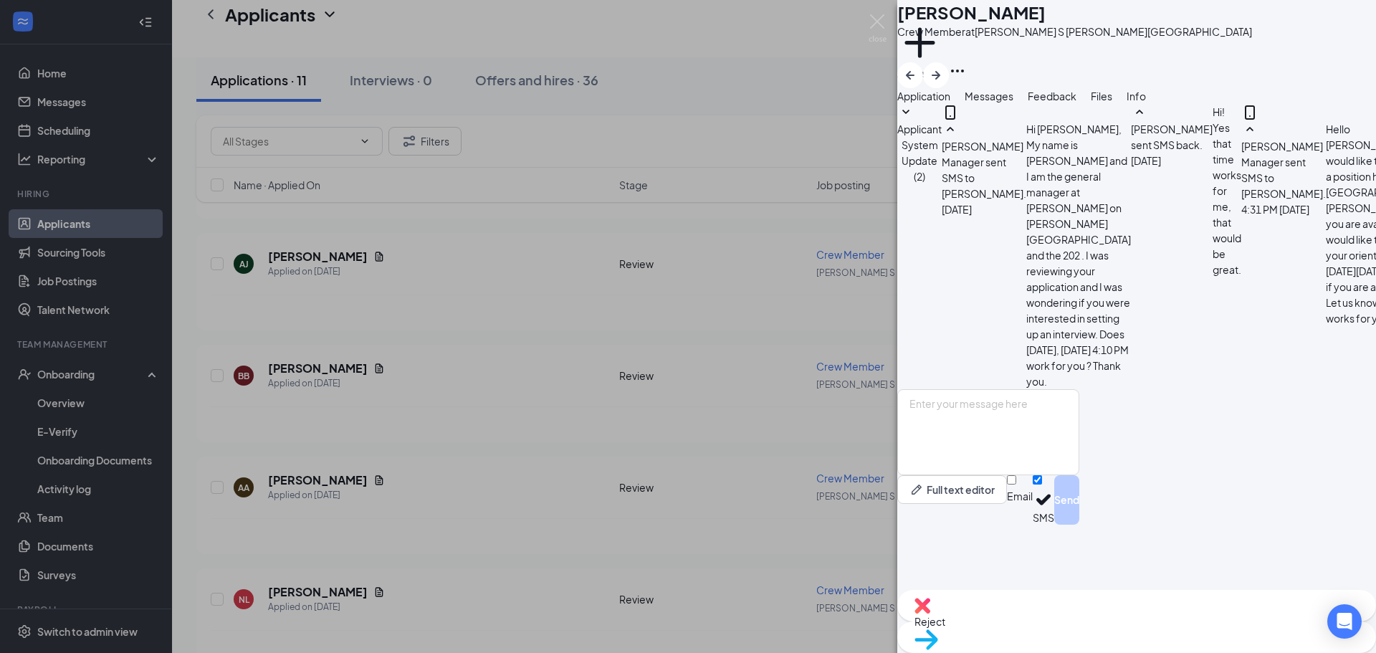
click at [828, 113] on div "BB [PERSON_NAME] Crew Member at [GEOGRAPHIC_DATA][PERSON_NAME] S [PERSON_NAME] …" at bounding box center [688, 326] width 1376 height 653
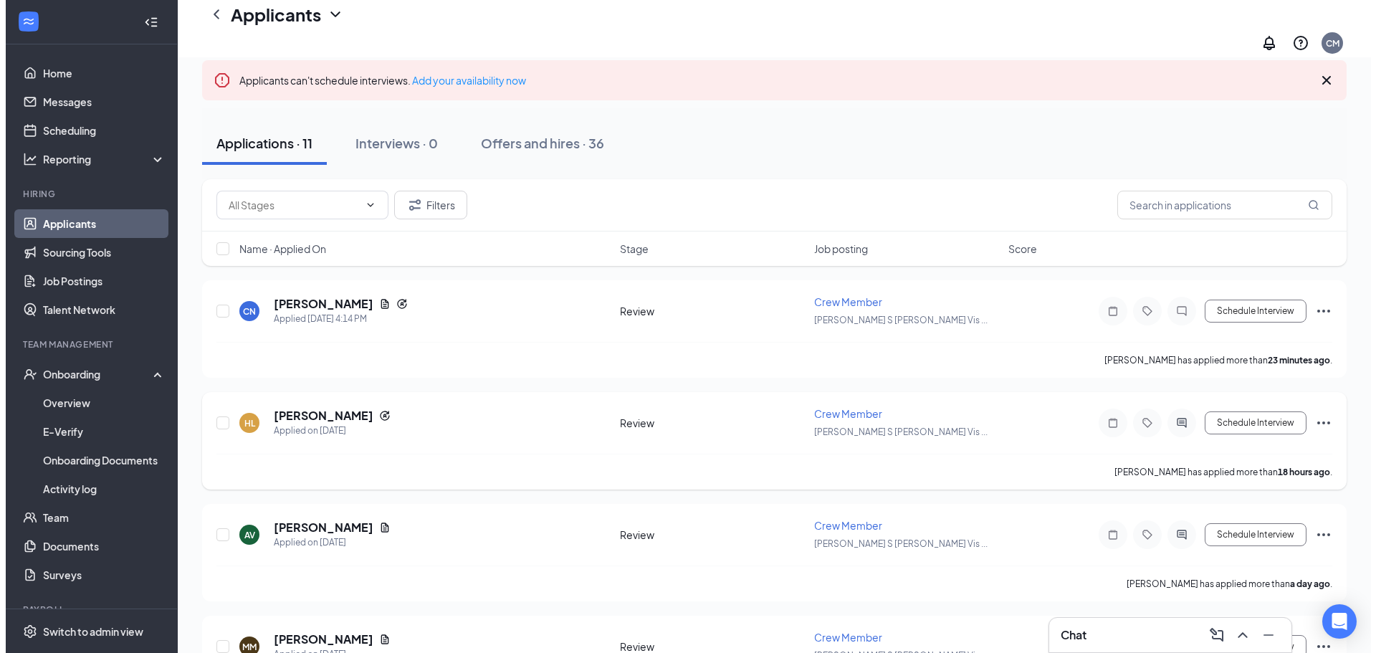
scroll to position [72, 0]
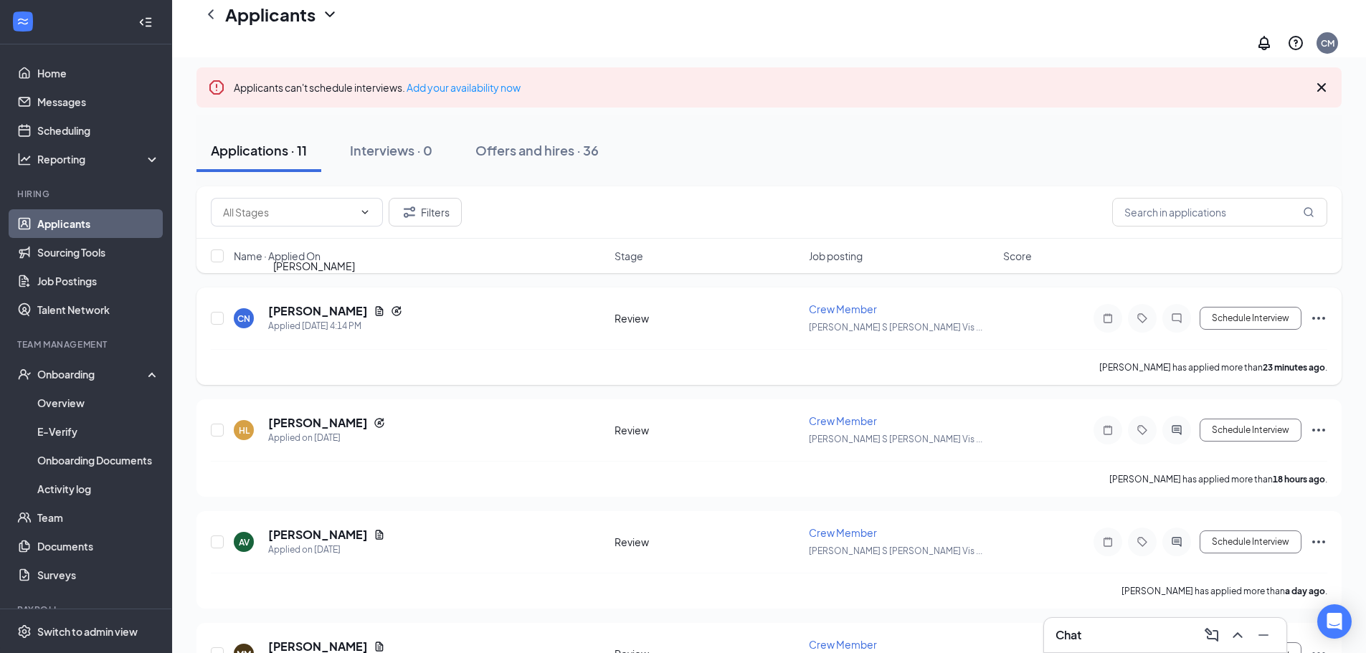
drag, startPoint x: 330, startPoint y: 298, endPoint x: 480, endPoint y: 326, distance: 153.1
click at [329, 303] on h5 "[PERSON_NAME]" at bounding box center [318, 311] width 100 height 16
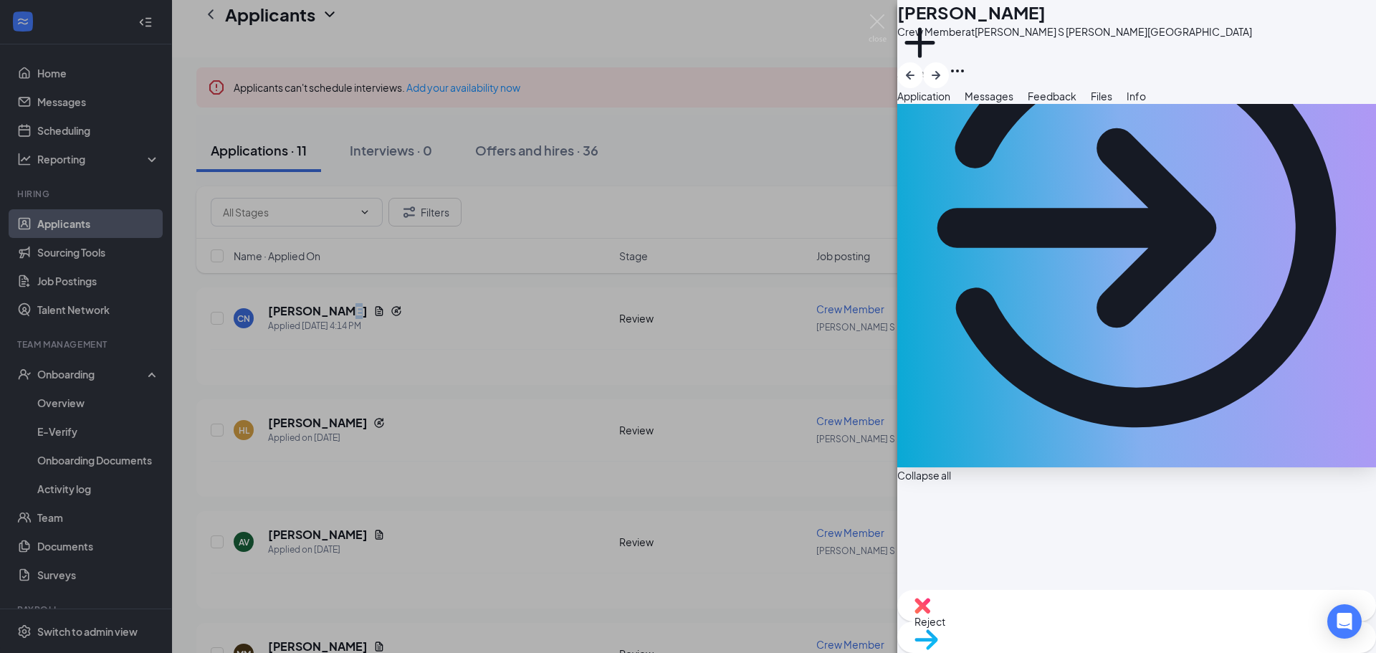
scroll to position [252, 0]
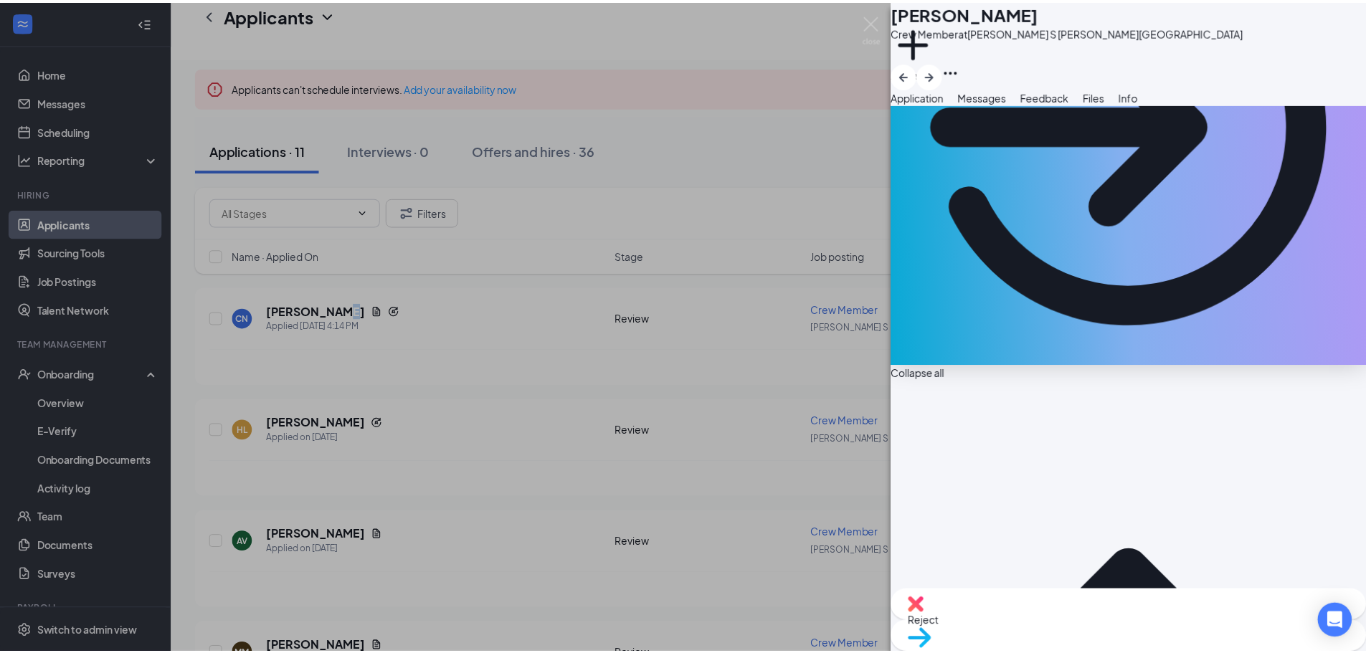
scroll to position [247, 0]
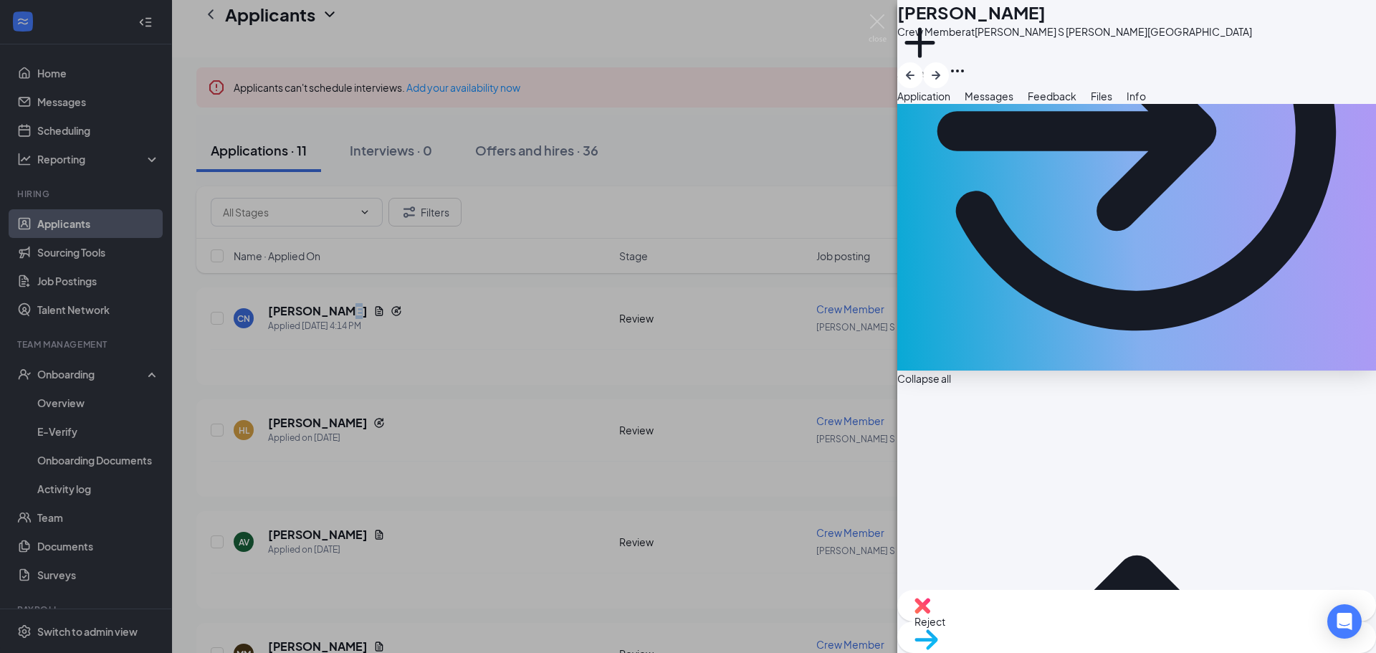
click at [624, 67] on div "CN [PERSON_NAME] Crew Member at [PERSON_NAME] S [PERSON_NAME] Vista Add a tag A…" at bounding box center [688, 326] width 1376 height 653
